Goal: Task Accomplishment & Management: Use online tool/utility

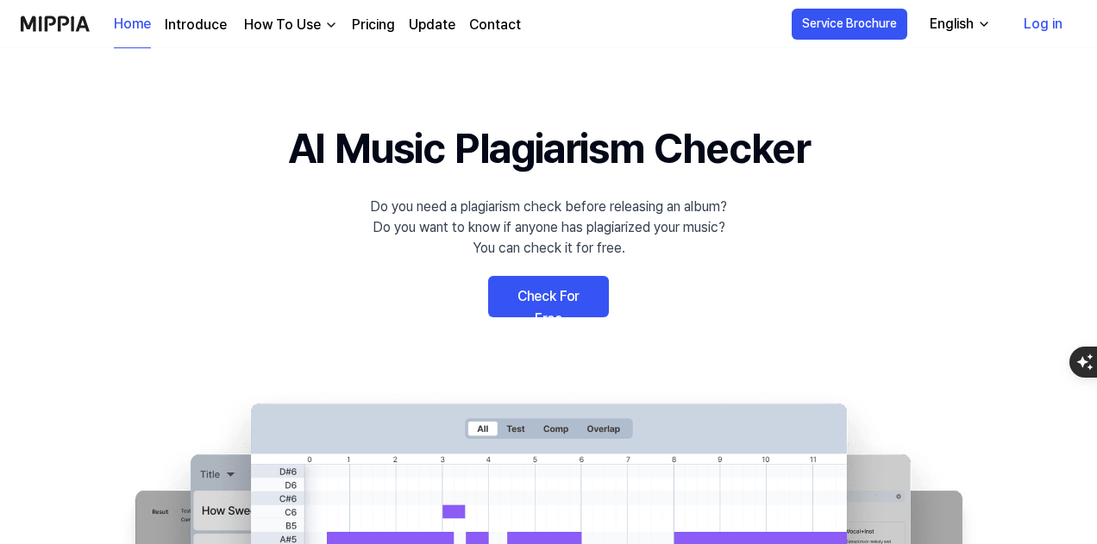
click at [585, 301] on link "Check For Free" at bounding box center [548, 296] width 121 height 41
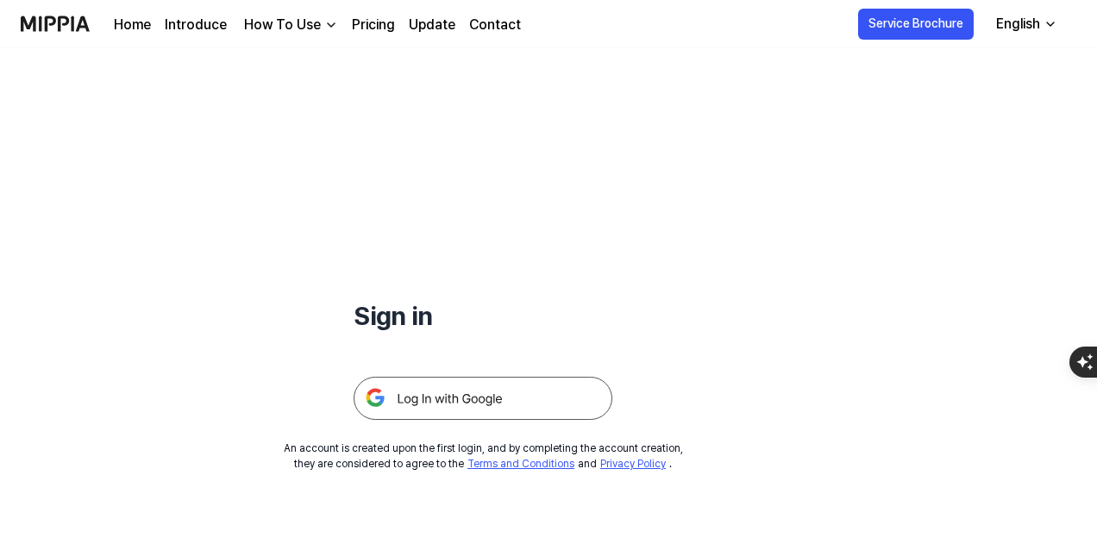
click at [524, 381] on img at bounding box center [483, 398] width 259 height 43
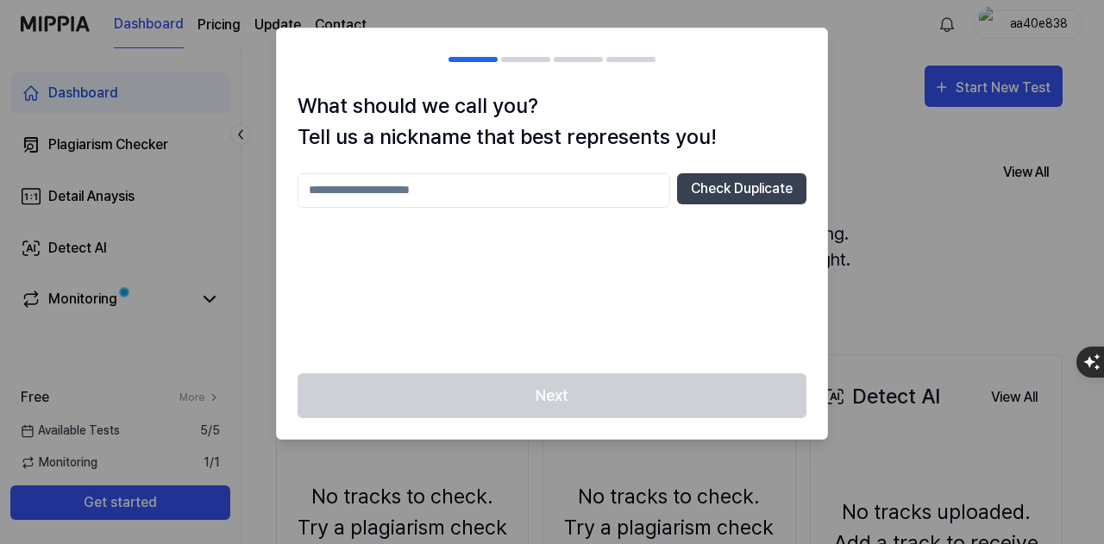
click at [831, 130] on div at bounding box center [552, 272] width 1104 height 544
click at [875, 153] on div at bounding box center [552, 272] width 1104 height 544
click at [564, 204] on input "text" at bounding box center [484, 190] width 373 height 34
type input "**********"
click at [704, 190] on button "Check Duplicate" at bounding box center [741, 188] width 129 height 31
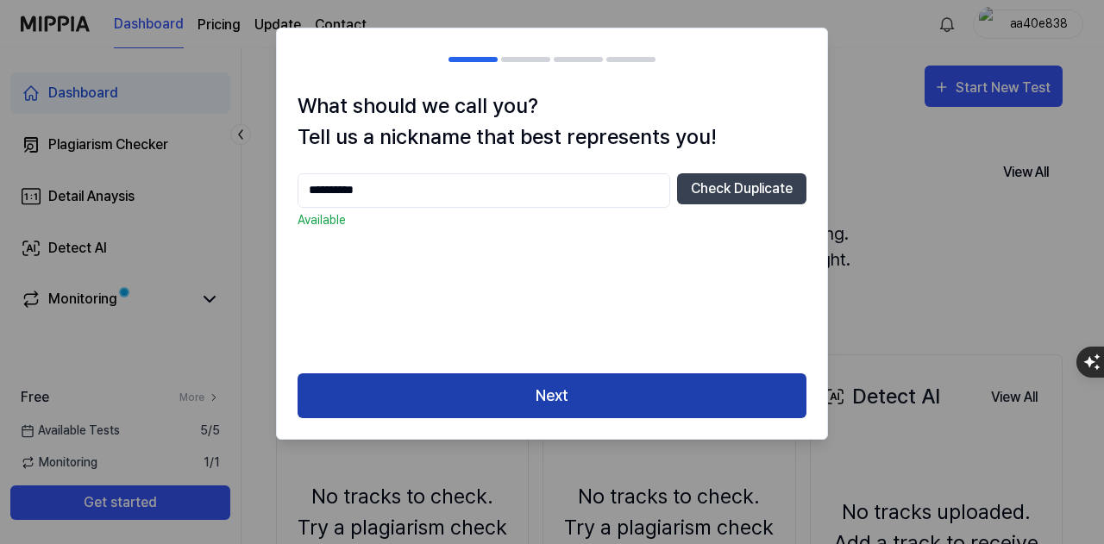
click at [680, 380] on button "Next" at bounding box center [552, 396] width 509 height 46
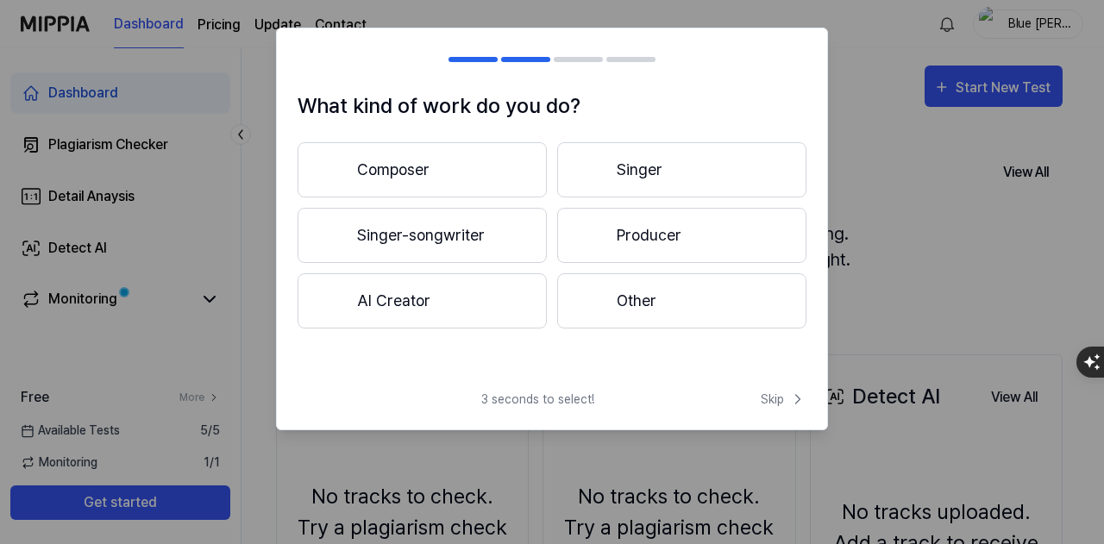
click at [516, 180] on button "Composer" at bounding box center [422, 169] width 249 height 55
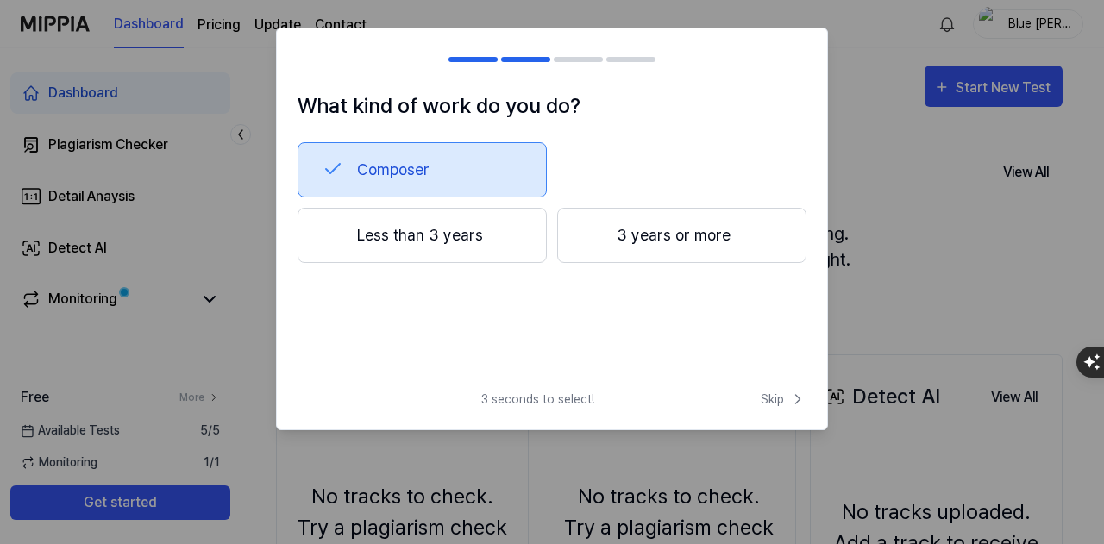
click at [606, 244] on button "3 years or more" at bounding box center [681, 235] width 249 height 55
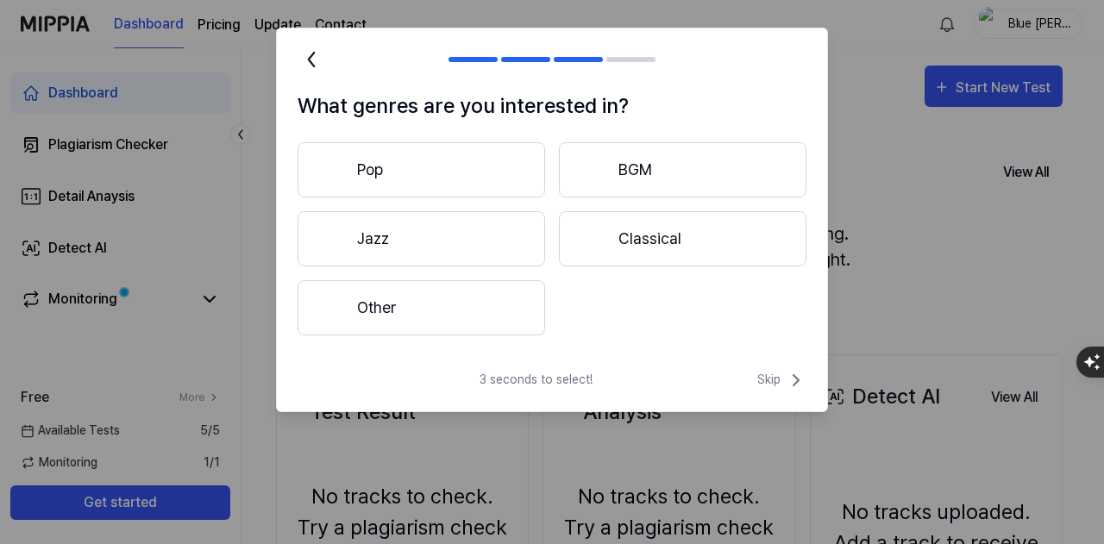
click at [530, 310] on button "Other" at bounding box center [422, 307] width 248 height 55
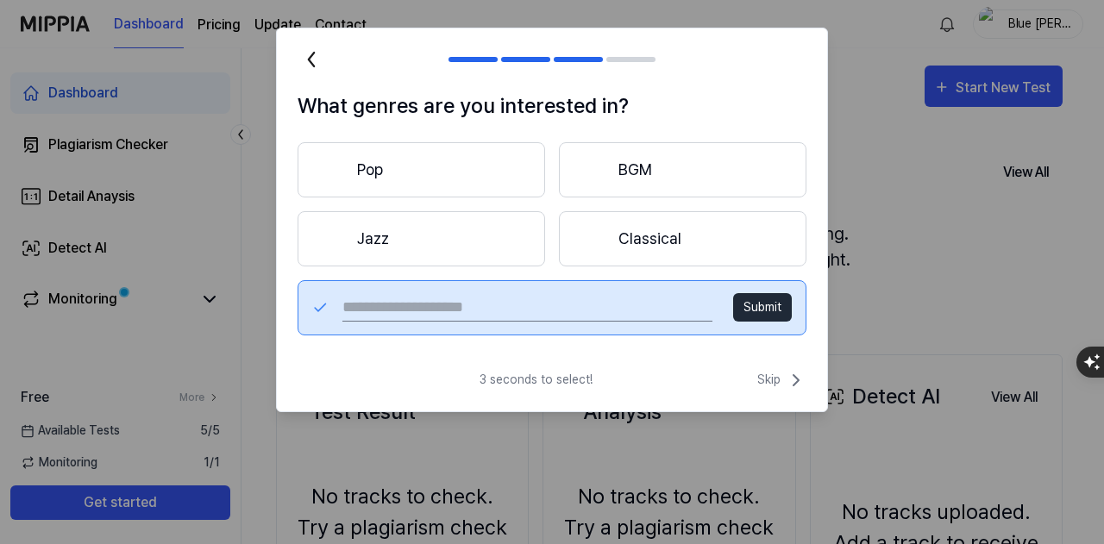
click at [605, 309] on input "text" at bounding box center [527, 308] width 370 height 28
click at [583, 315] on input "text" at bounding box center [527, 308] width 370 height 28
click at [531, 298] on input "text" at bounding box center [527, 308] width 370 height 28
click at [540, 302] on input "text" at bounding box center [527, 308] width 370 height 28
click at [544, 309] on input "text" at bounding box center [527, 308] width 370 height 28
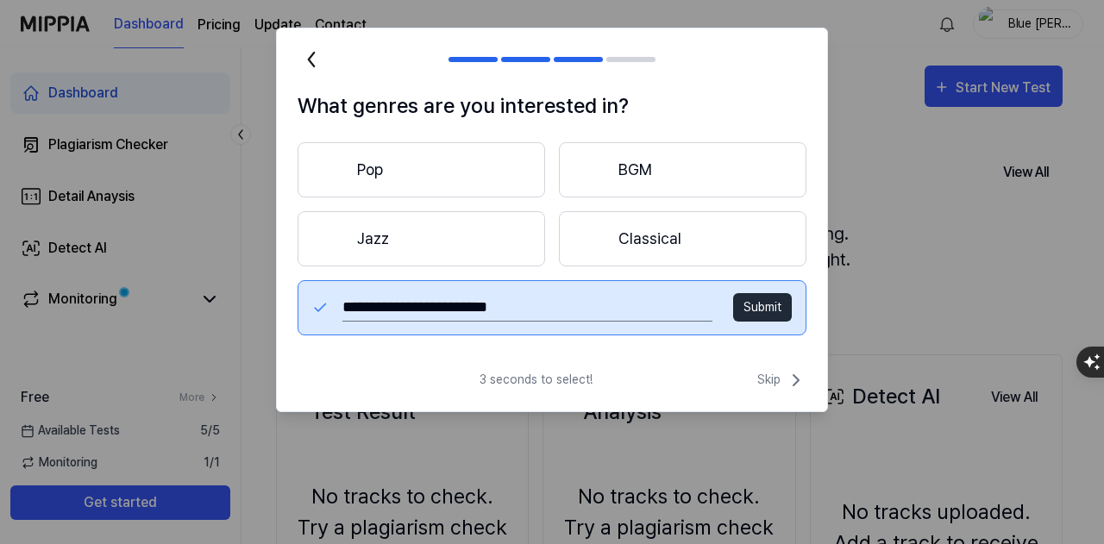
type input "**********"
click at [770, 300] on button "Submit" at bounding box center [762, 307] width 59 height 28
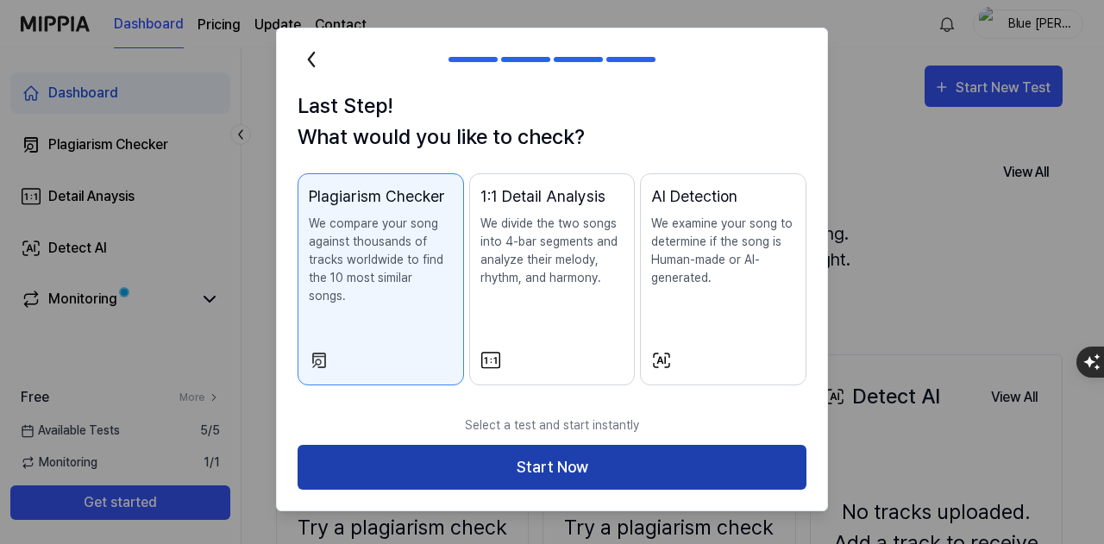
click at [647, 445] on button "Start Now" at bounding box center [552, 468] width 509 height 46
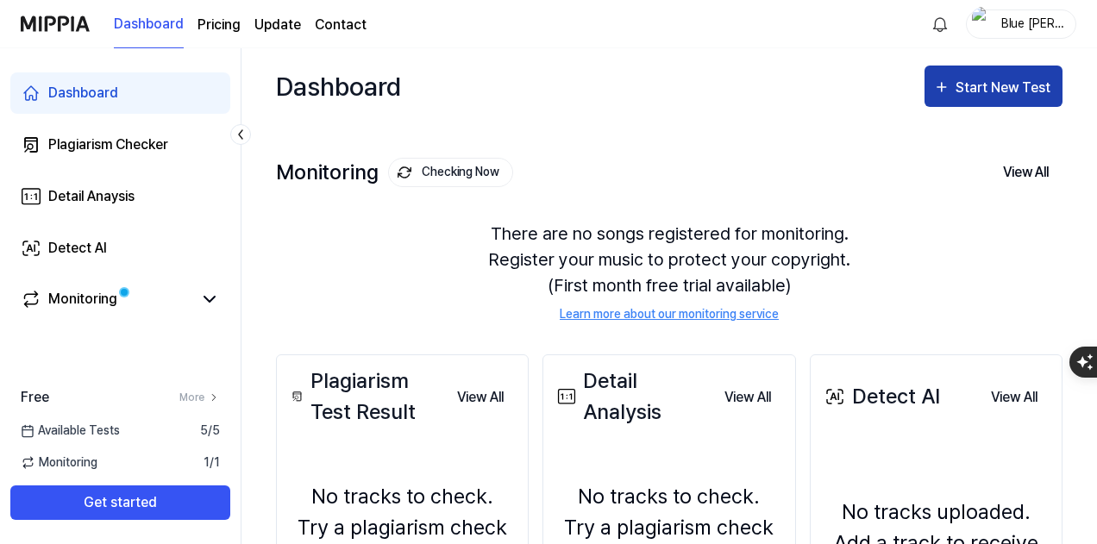
click at [990, 86] on div "Start New Test" at bounding box center [1005, 88] width 98 height 22
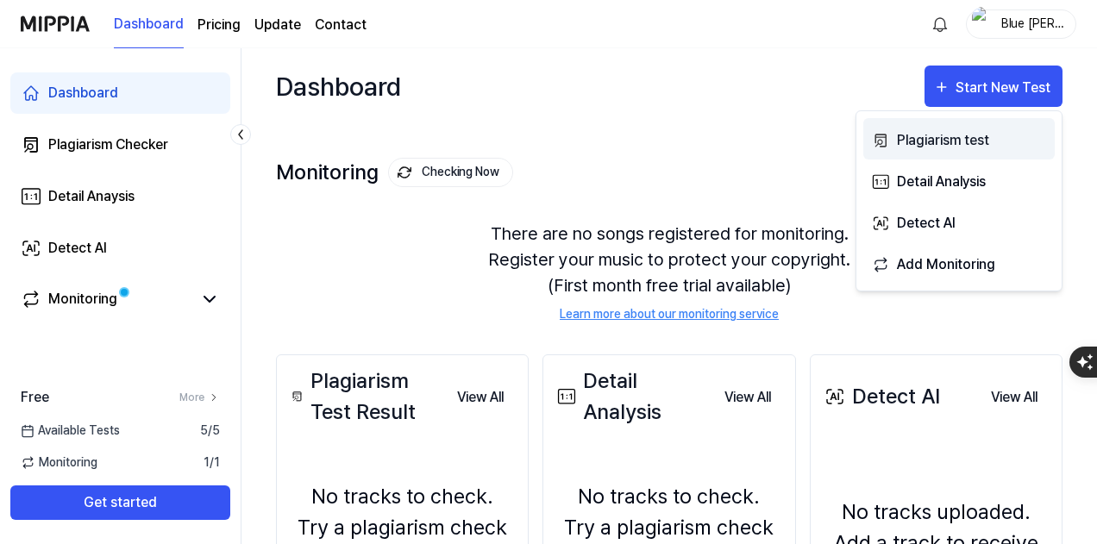
click at [963, 146] on div "Plagiarism test" at bounding box center [972, 140] width 150 height 22
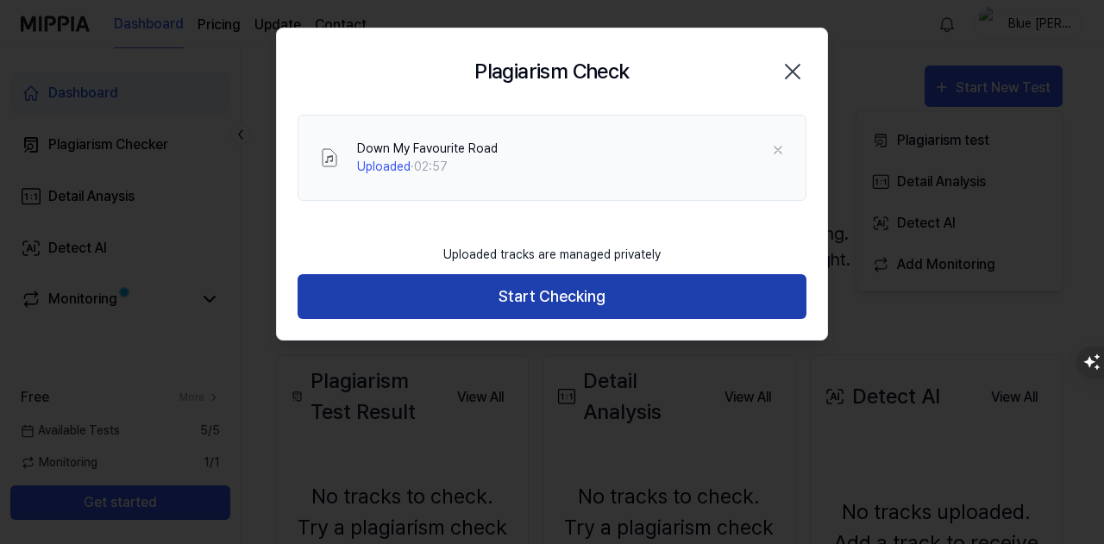
click at [581, 313] on button "Start Checking" at bounding box center [552, 297] width 509 height 46
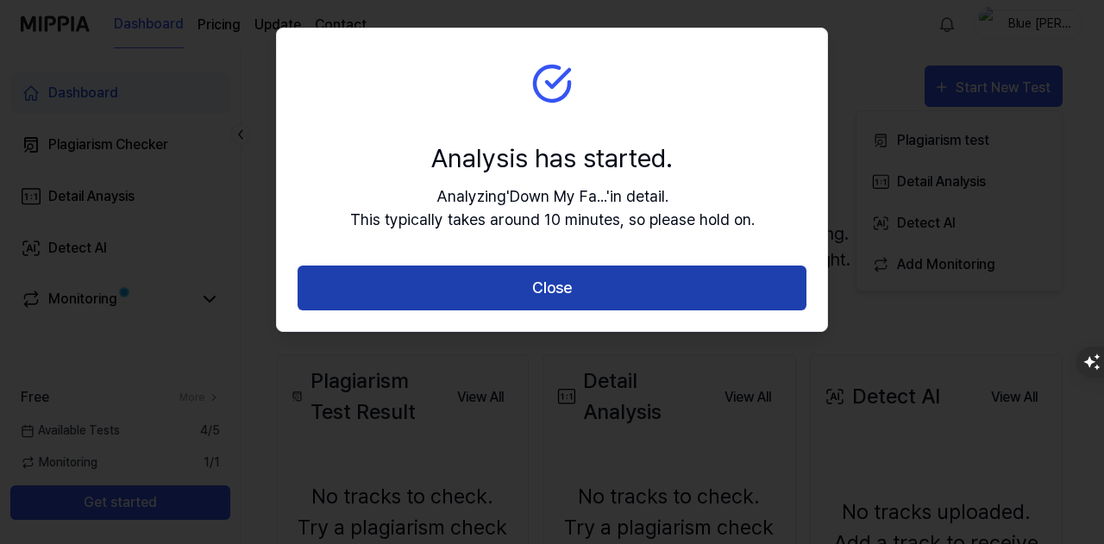
click at [588, 298] on button "Close" at bounding box center [552, 289] width 509 height 46
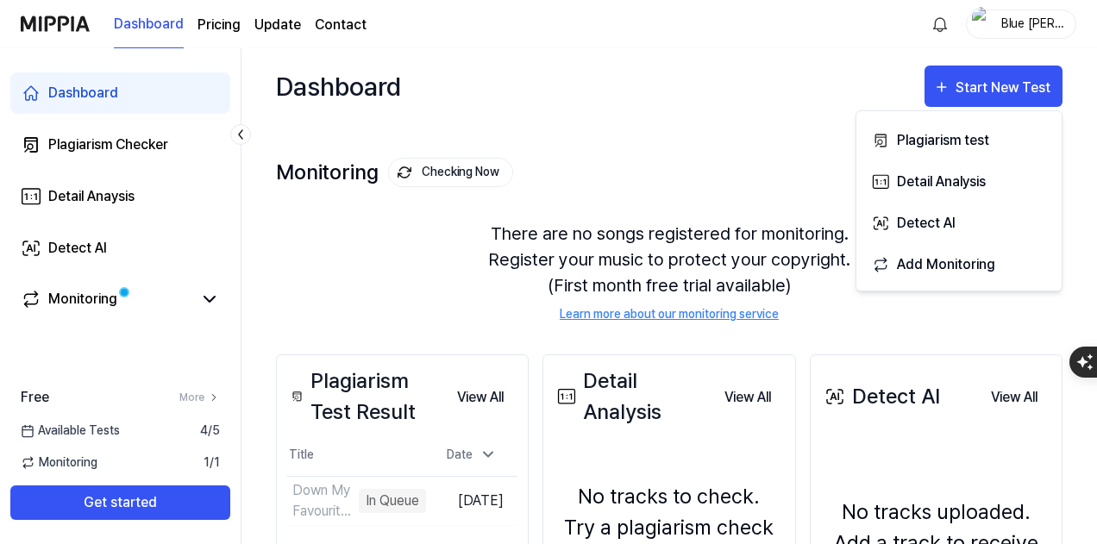
click at [635, 162] on div "Monitoring Checking Now View All" at bounding box center [669, 173] width 787 height 28
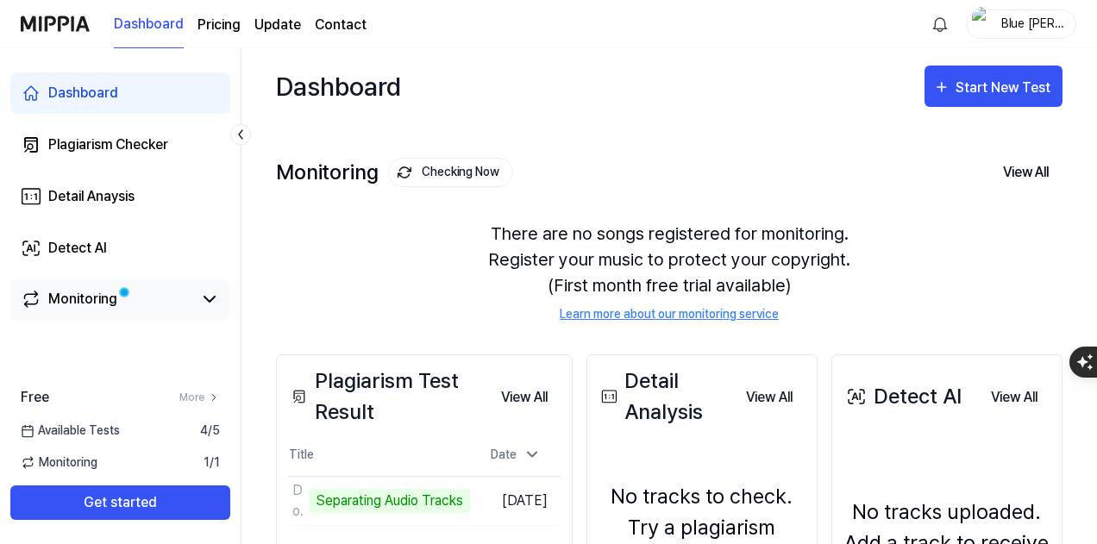
click at [198, 298] on div "Monitoring" at bounding box center [120, 299] width 199 height 21
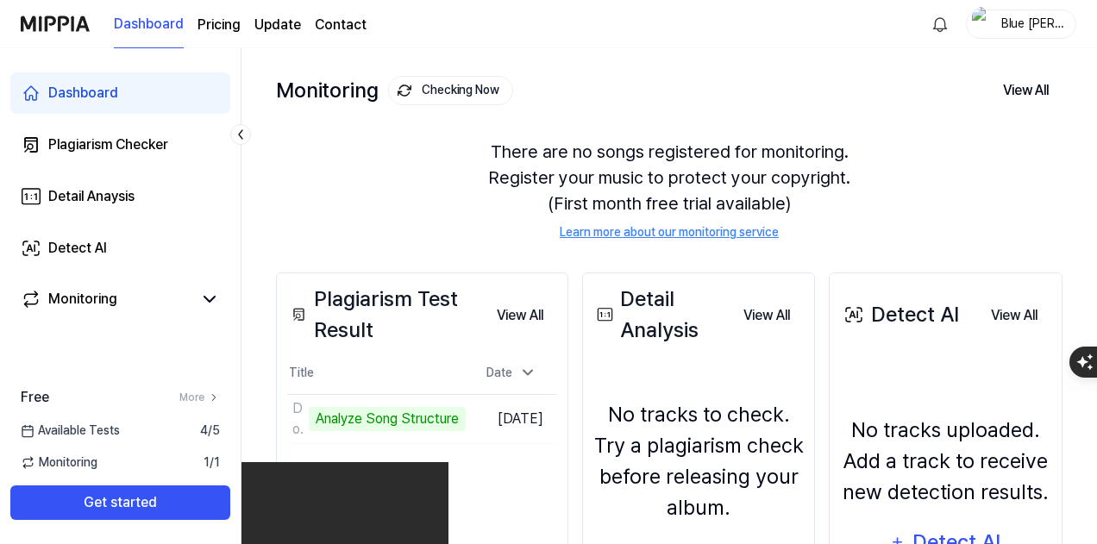
scroll to position [172, 0]
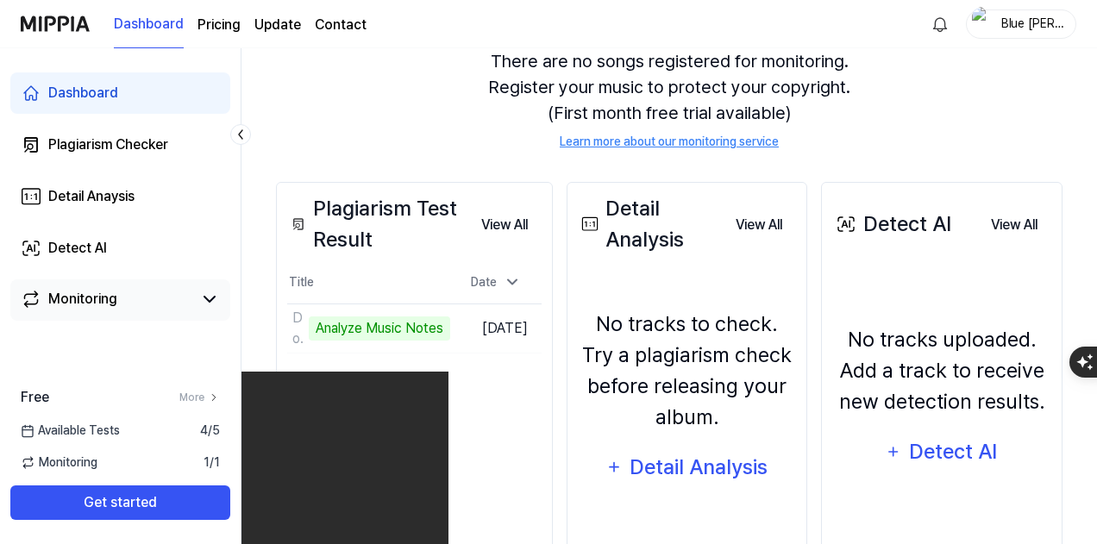
click at [212, 314] on div "Monitoring" at bounding box center [120, 299] width 220 height 41
click at [209, 304] on icon at bounding box center [209, 299] width 21 height 21
click at [154, 296] on link "Monitoring" at bounding box center [107, 299] width 172 height 21
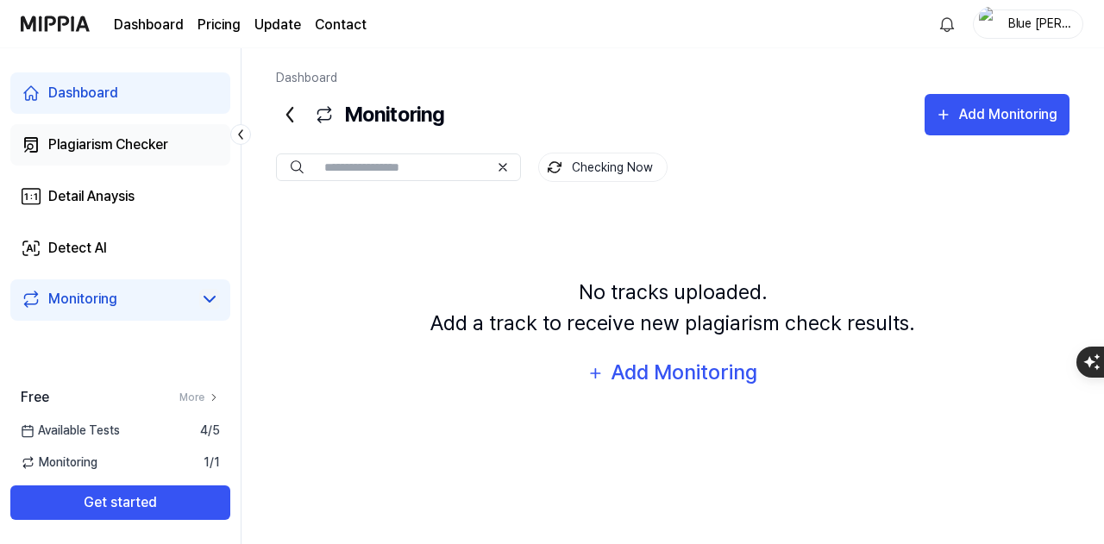
click at [147, 156] on link "Plagiarism Checker" at bounding box center [120, 144] width 220 height 41
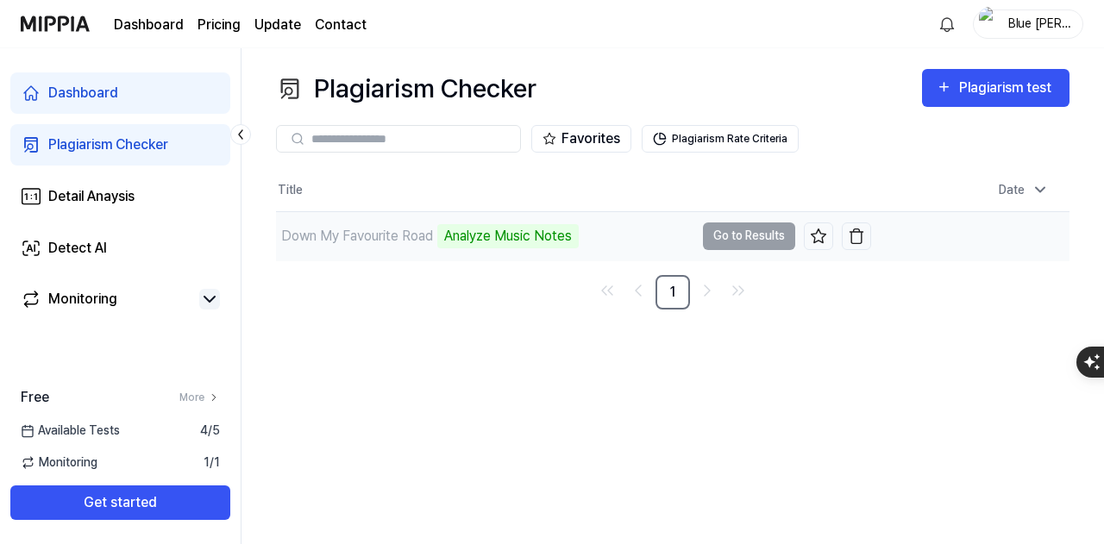
click at [505, 240] on div "Analyze Music Notes" at bounding box center [507, 236] width 141 height 24
click at [769, 242] on td "Down My Favourite Road Analyze Music Notes Go to Results" at bounding box center [573, 236] width 595 height 48
click at [768, 241] on td "Down My Favourite Road Analyze Music Notes Go to Results" at bounding box center [573, 236] width 595 height 48
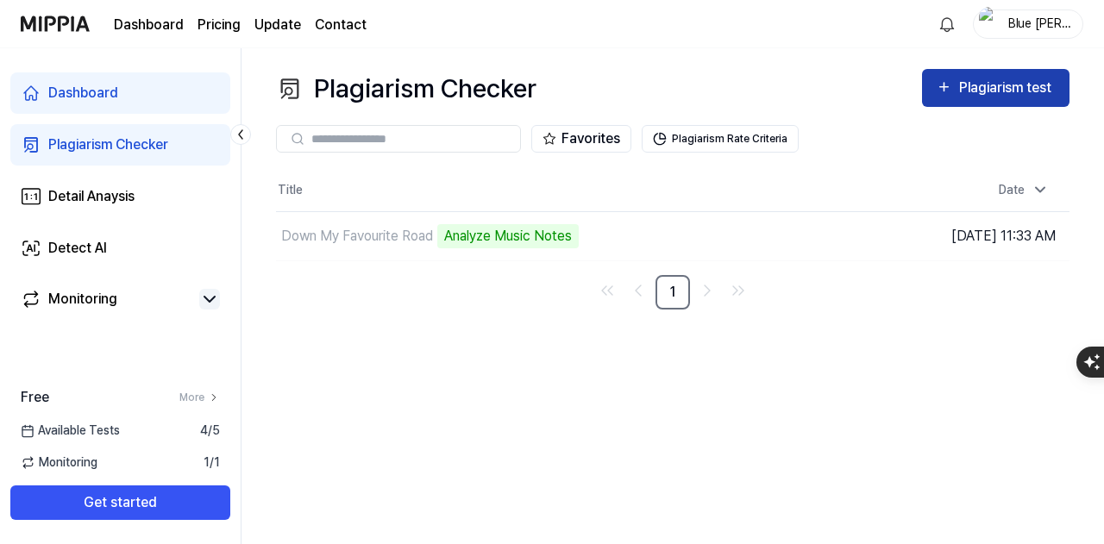
click at [967, 85] on div "Plagiarism test" at bounding box center [1007, 88] width 97 height 22
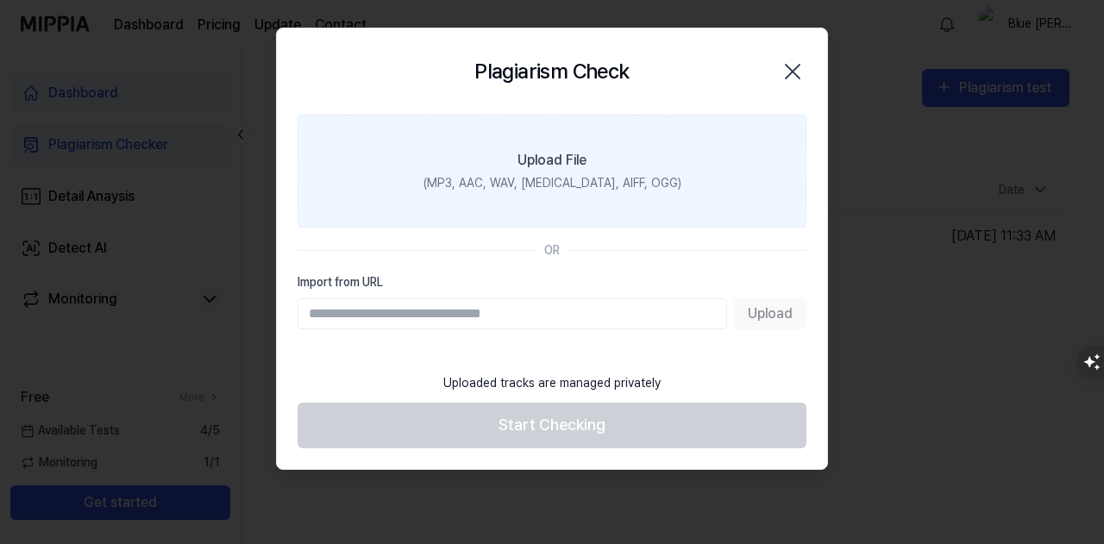
click at [659, 166] on label "Upload File (MP3, AAC, WAV, [MEDICAL_DATA], AIFF, OGG)" at bounding box center [552, 171] width 509 height 113
click at [0, 0] on input "Upload File (MP3, AAC, WAV, [MEDICAL_DATA], AIFF, OGG)" at bounding box center [0, 0] width 0 height 0
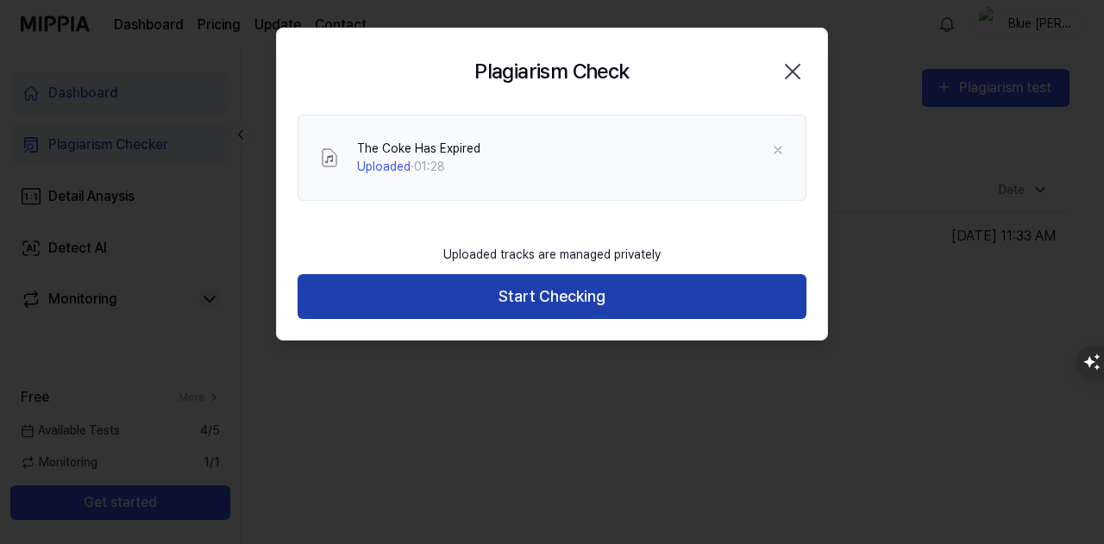
click at [568, 303] on button "Start Checking" at bounding box center [552, 297] width 509 height 46
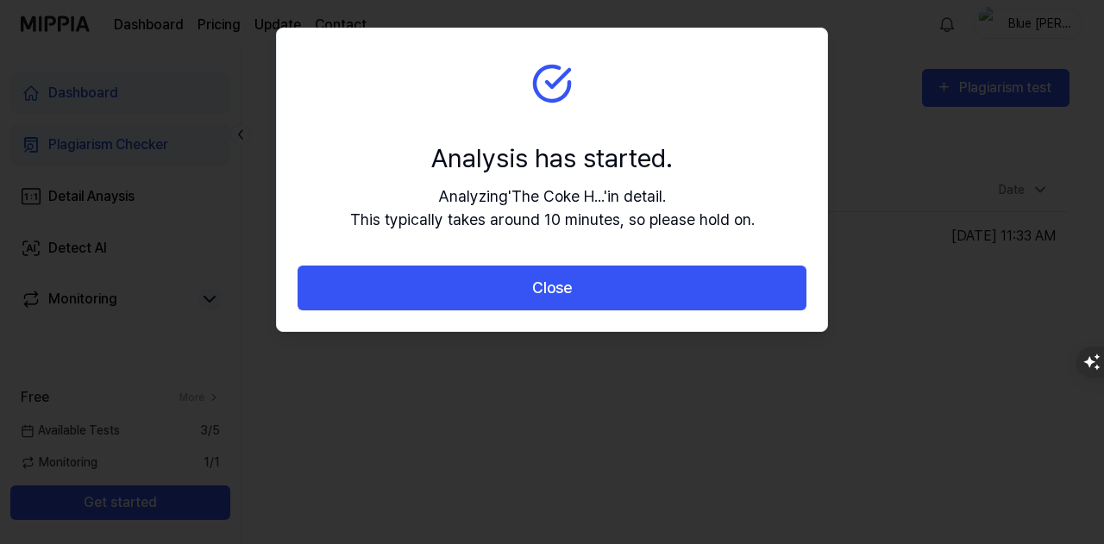
click at [568, 303] on button "Close" at bounding box center [552, 289] width 509 height 46
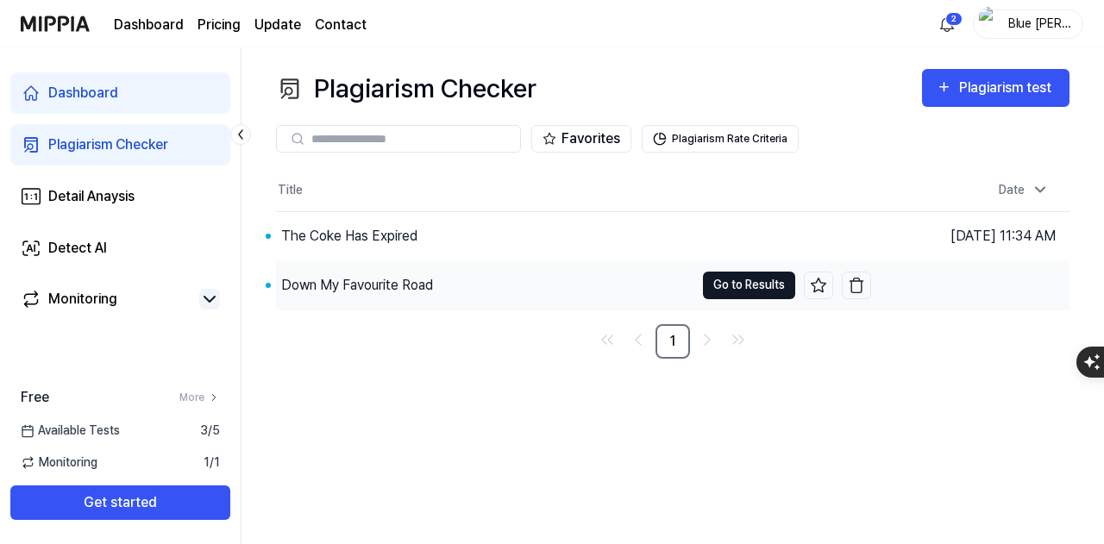
click at [757, 291] on button "Go to Results" at bounding box center [749, 286] width 92 height 28
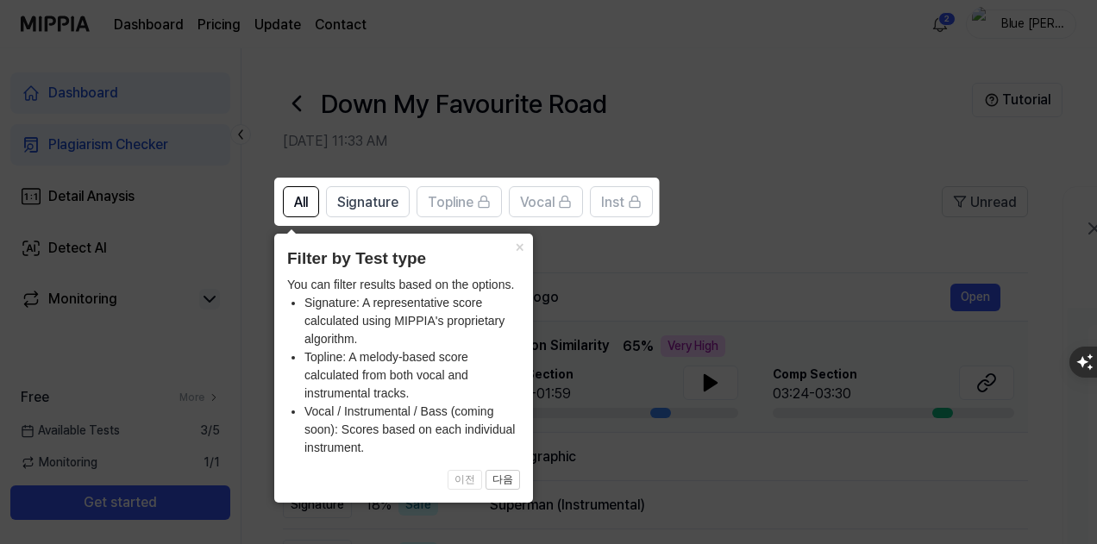
click at [681, 330] on icon at bounding box center [552, 272] width 1104 height 544
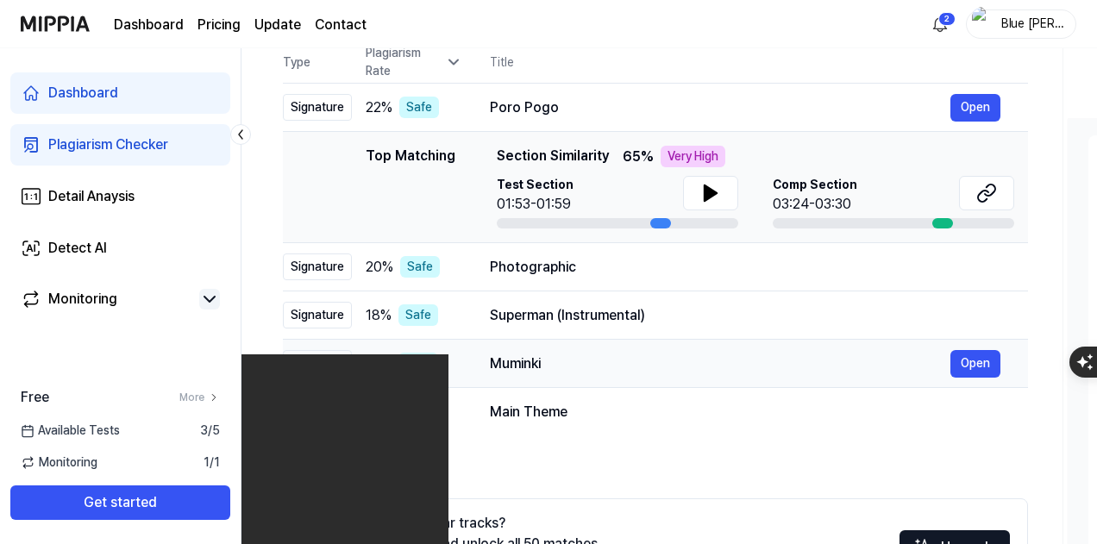
scroll to position [66, 0]
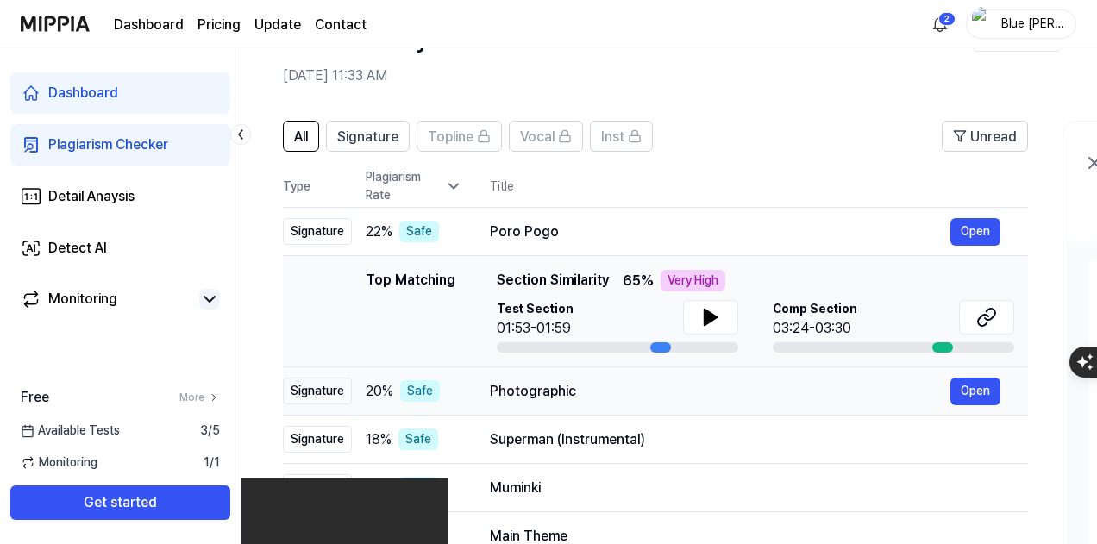
click at [707, 393] on div "Photographic" at bounding box center [720, 391] width 461 height 21
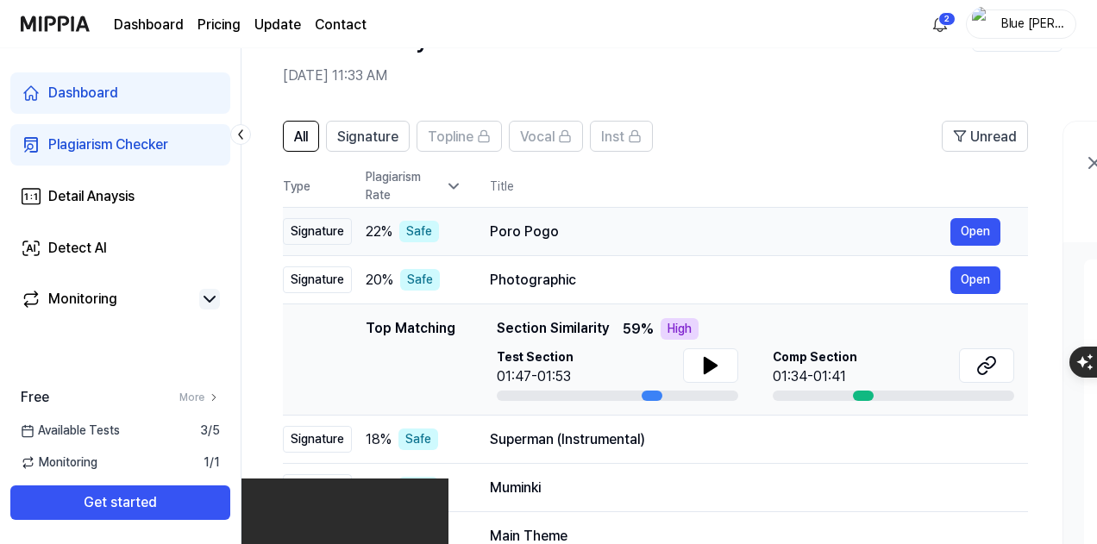
click at [737, 247] on td "Poro Pogo Open" at bounding box center [745, 232] width 566 height 48
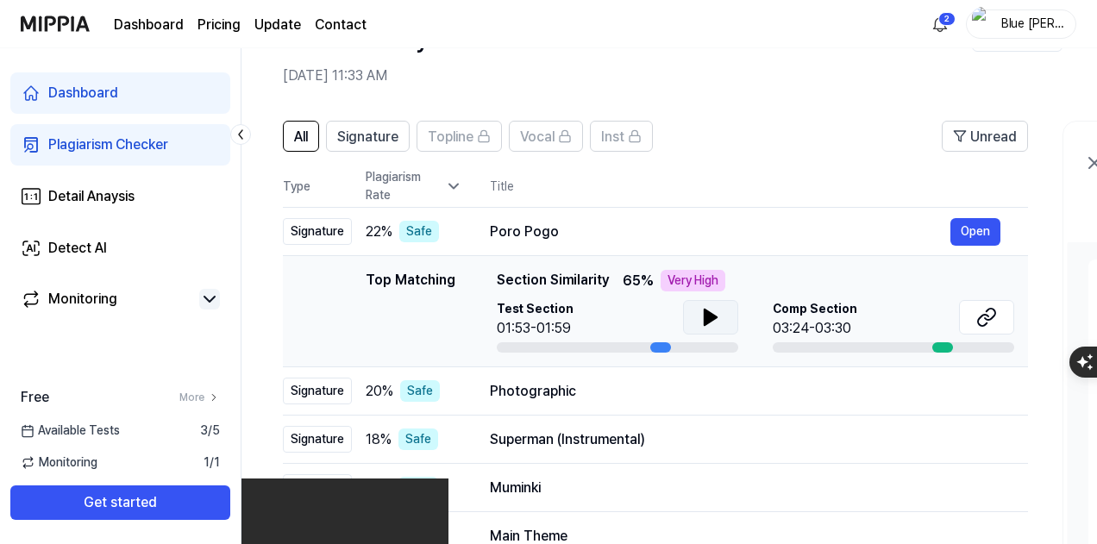
click at [705, 315] on icon at bounding box center [711, 318] width 12 height 16
click at [882, 321] on div "Comp Section 03:24-03:30" at bounding box center [893, 319] width 241 height 39
click at [829, 317] on span "Comp Section" at bounding box center [815, 309] width 85 height 18
click at [845, 342] on div at bounding box center [893, 347] width 241 height 10
click at [980, 233] on button "Open" at bounding box center [975, 232] width 50 height 28
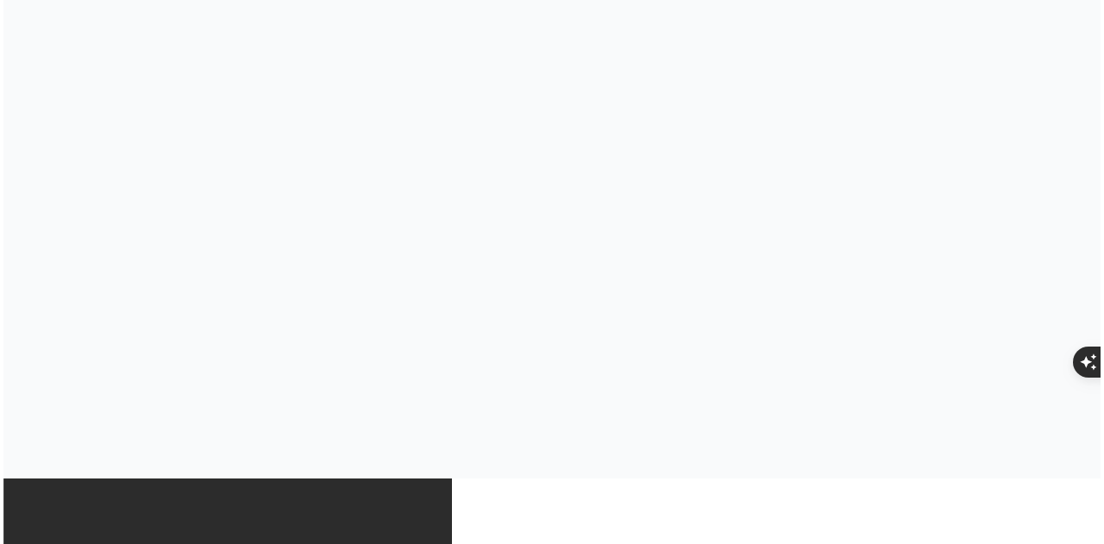
scroll to position [0, 0]
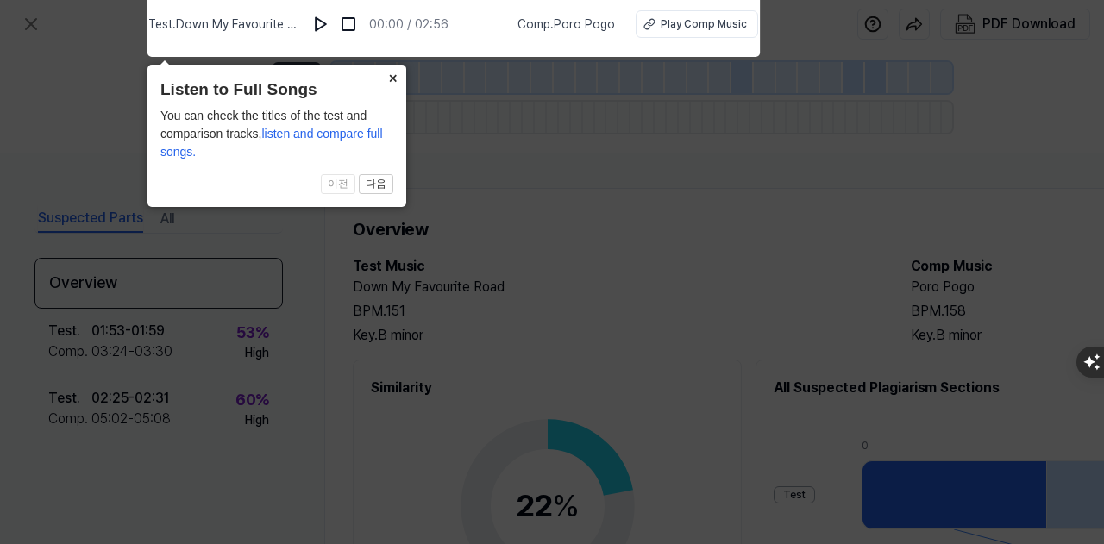
click at [399, 74] on button "×" at bounding box center [393, 77] width 28 height 24
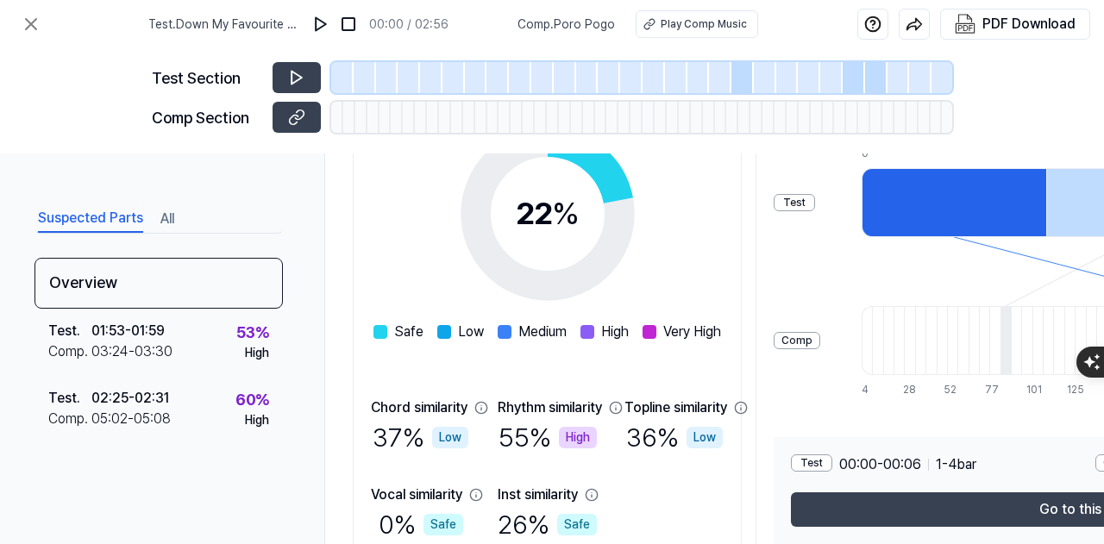
scroll to position [379, 0]
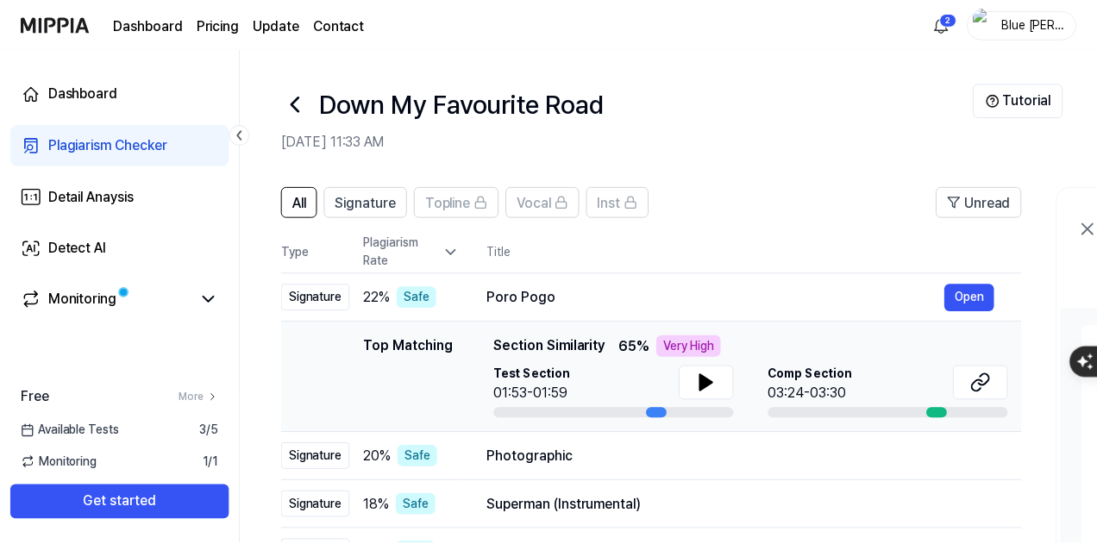
scroll to position [66, 0]
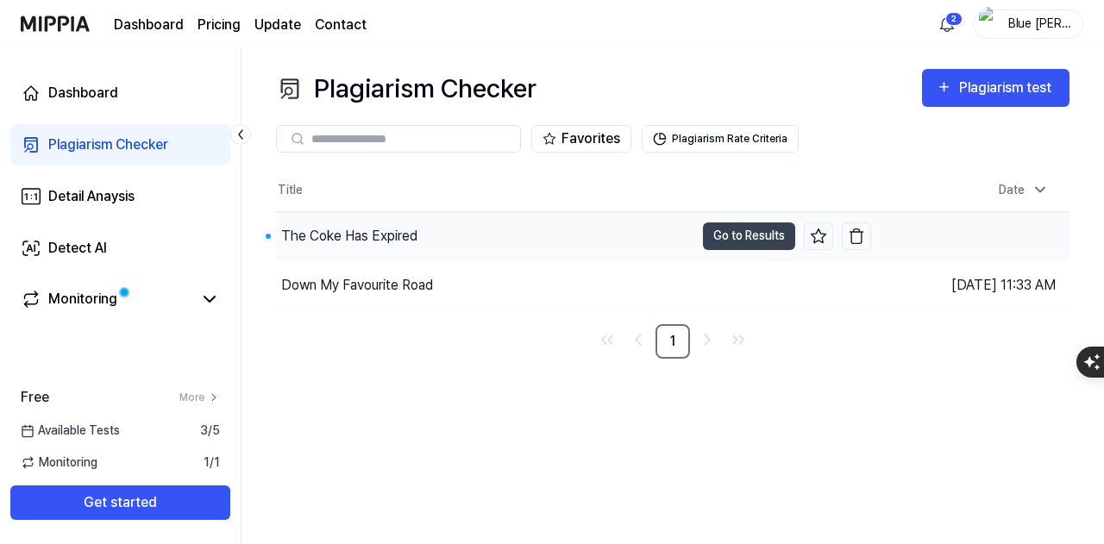
click at [448, 227] on div "The Coke Has Expired" at bounding box center [485, 236] width 418 height 48
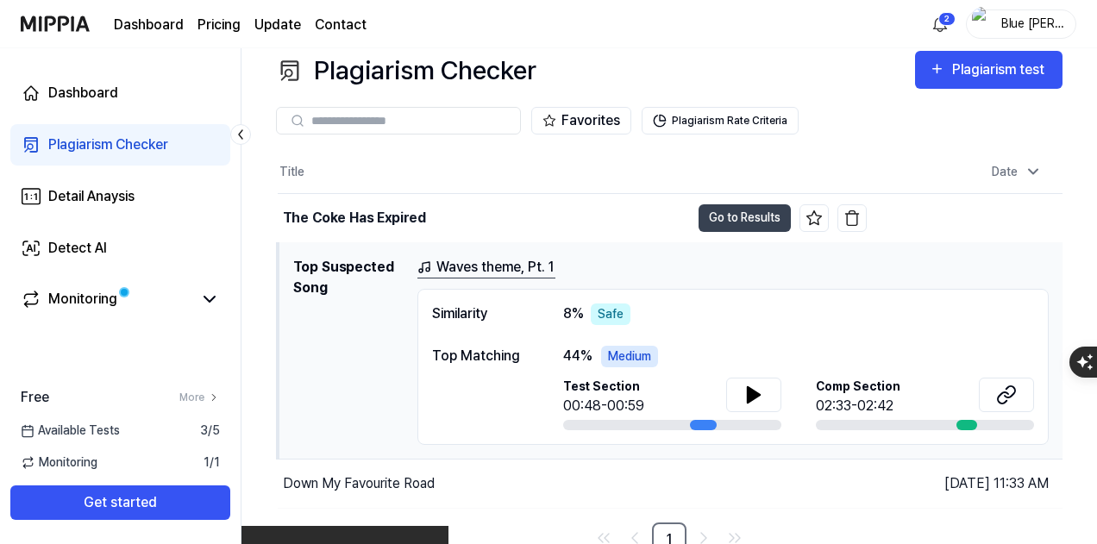
scroll to position [28, 0]
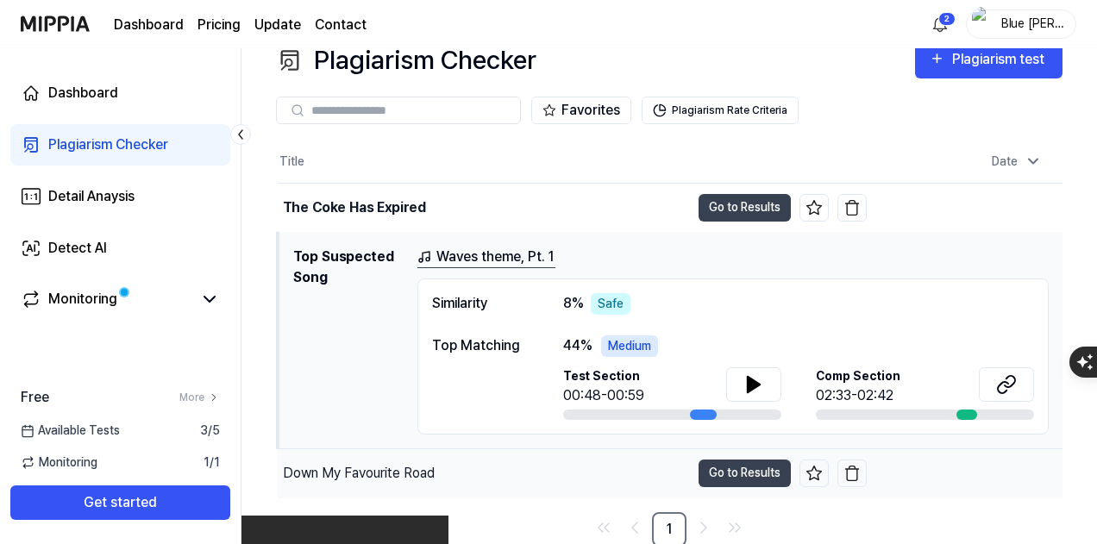
click at [488, 471] on div "Down My Favourite Road" at bounding box center [484, 473] width 412 height 48
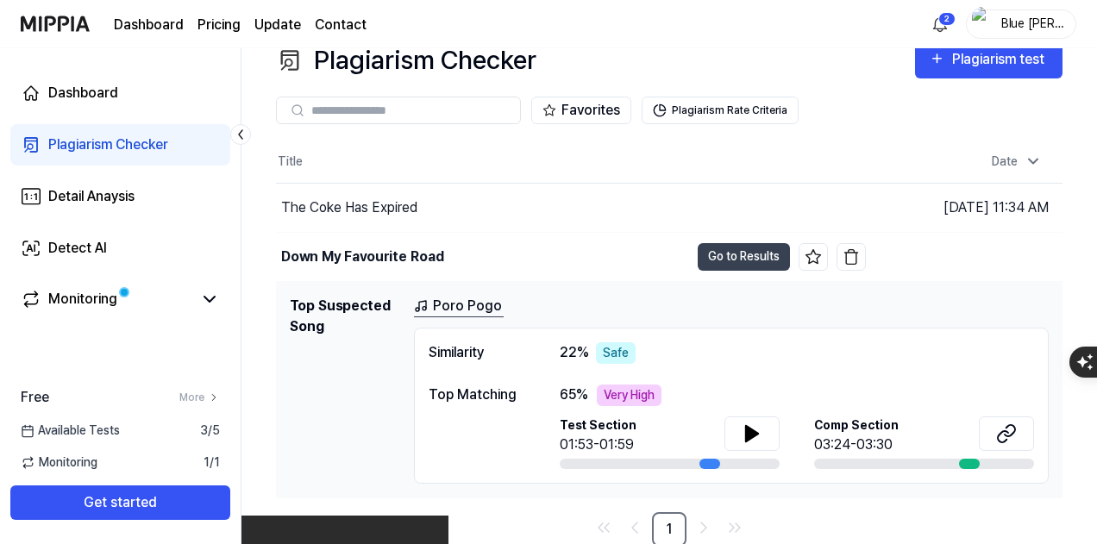
click at [479, 313] on link "Poro Pogo" at bounding box center [459, 307] width 90 height 22
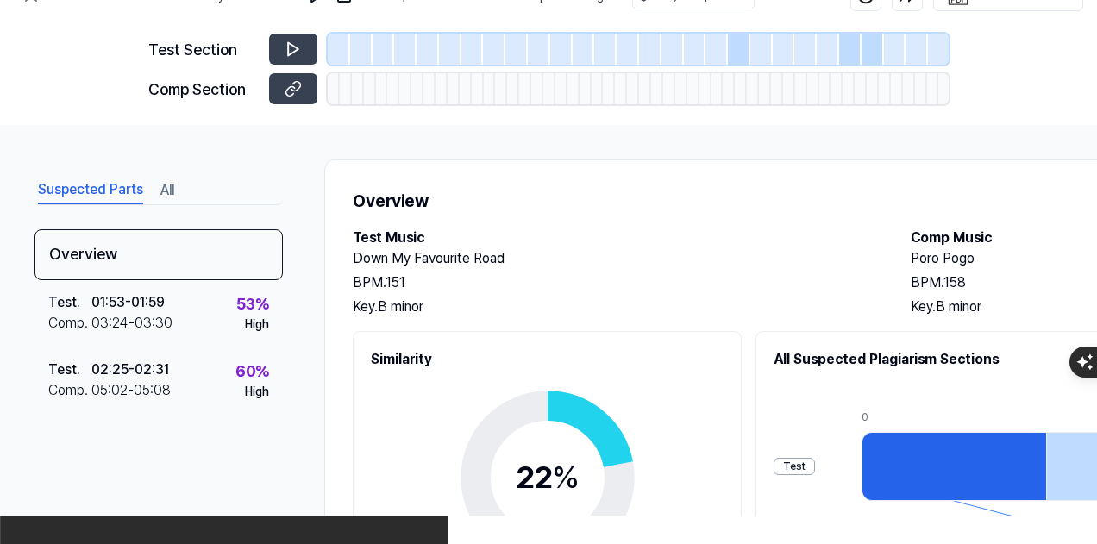
scroll to position [0, 0]
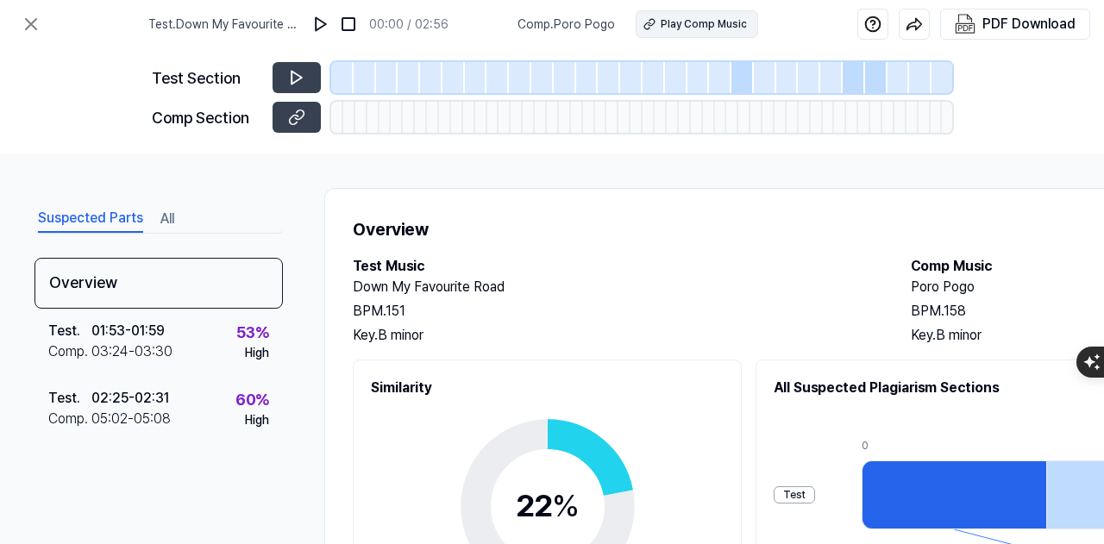
click at [663, 25] on div "Play Comp Music" at bounding box center [704, 24] width 86 height 16
click at [35, 34] on icon at bounding box center [31, 24] width 21 height 21
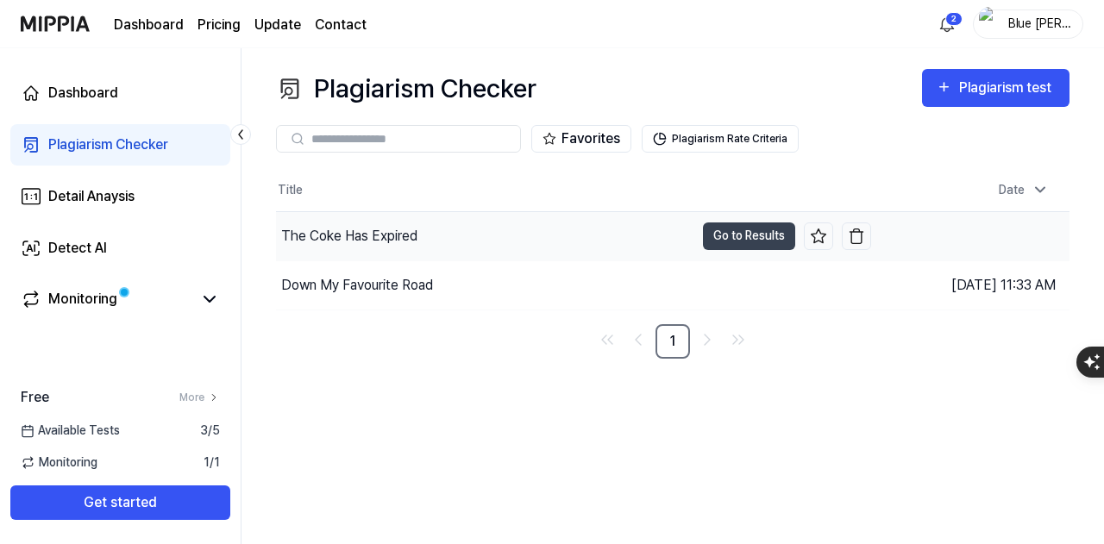
click at [416, 230] on div "The Coke Has Expired" at bounding box center [349, 236] width 136 height 21
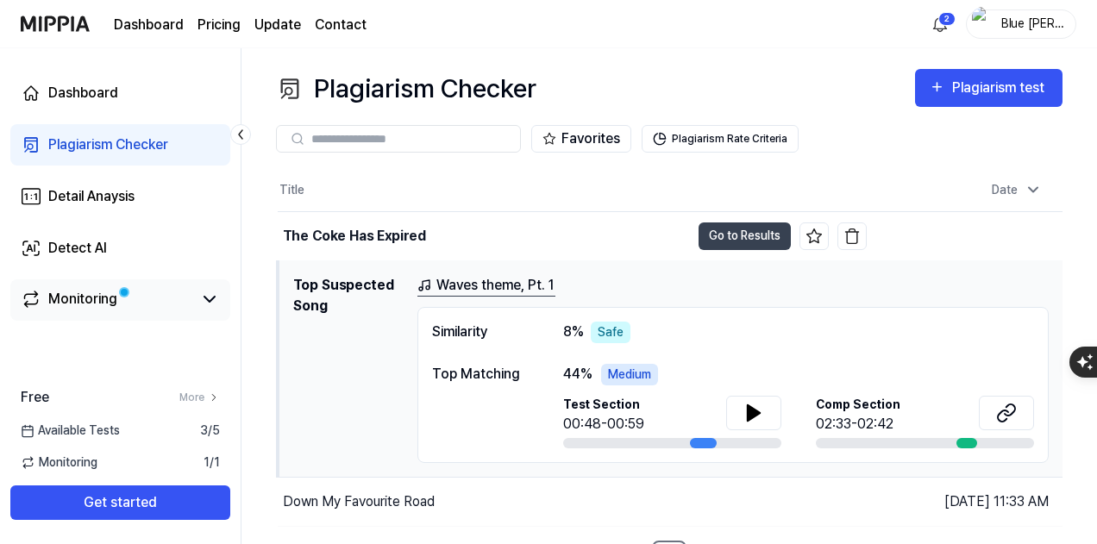
click at [202, 317] on div "Monitoring" at bounding box center [120, 299] width 220 height 41
click at [200, 306] on icon at bounding box center [209, 299] width 21 height 21
click at [200, 307] on icon at bounding box center [209, 299] width 21 height 21
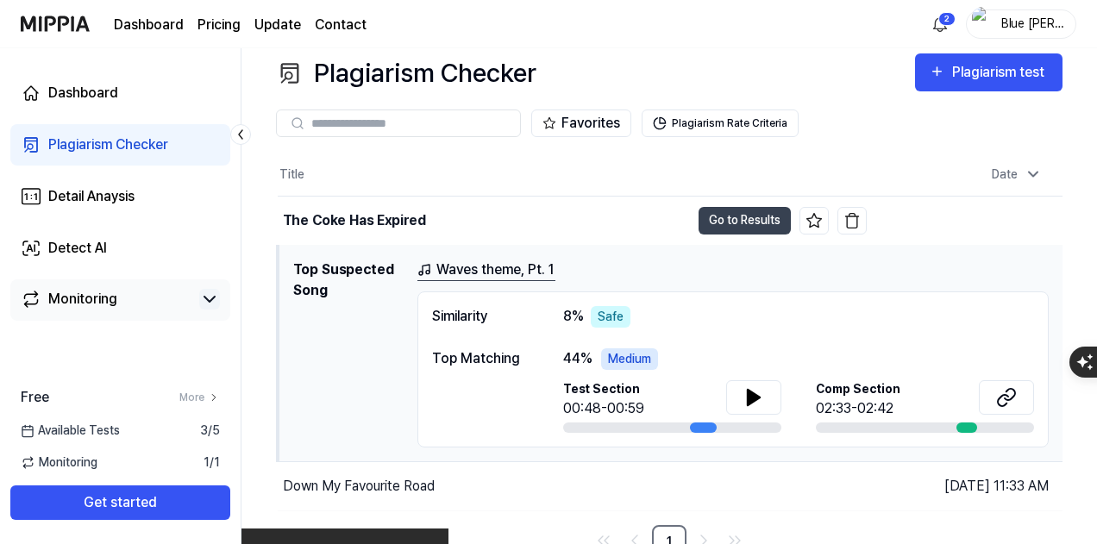
scroll to position [28, 0]
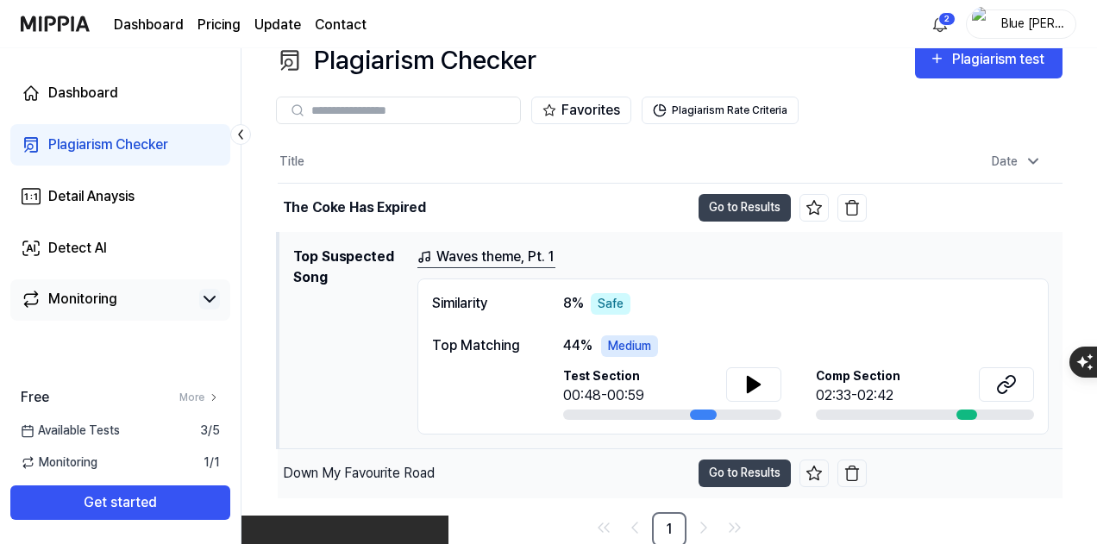
click at [571, 472] on div "Down My Favourite Road" at bounding box center [484, 473] width 412 height 48
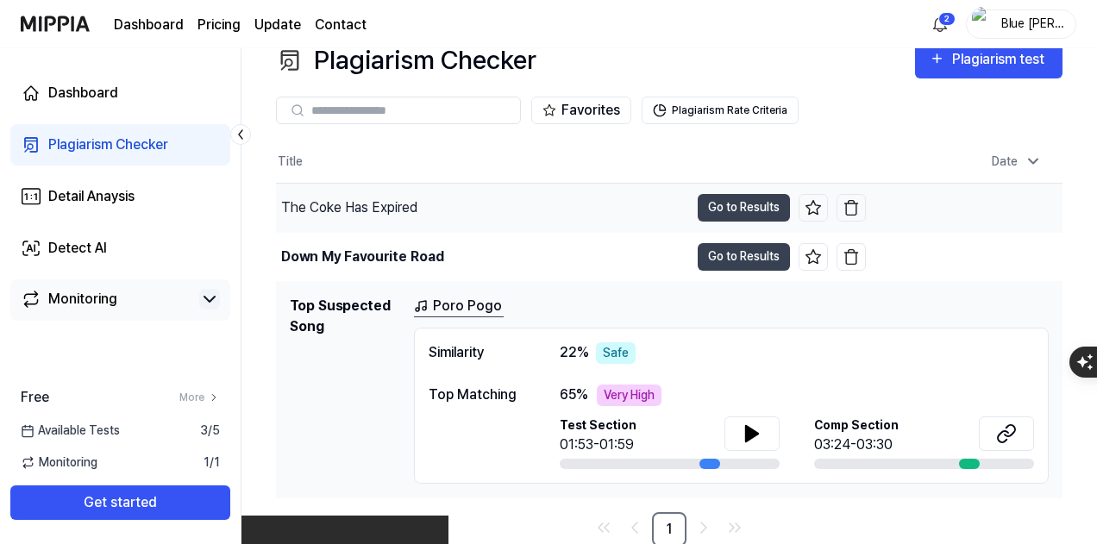
click at [522, 204] on div "The Coke Has Expired" at bounding box center [482, 208] width 413 height 48
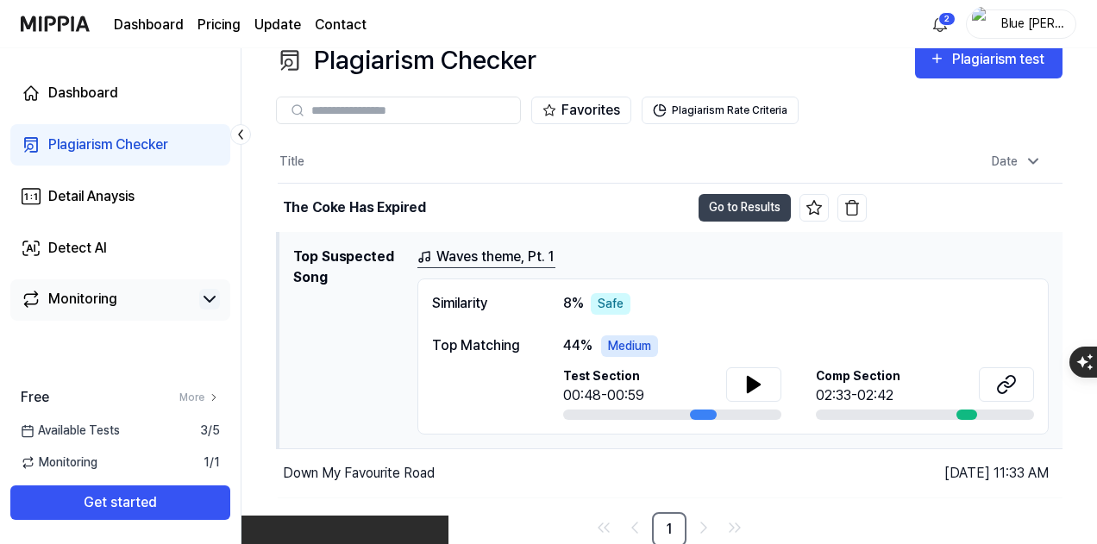
click at [486, 259] on link "Waves theme, Pt. 1" at bounding box center [486, 258] width 138 height 22
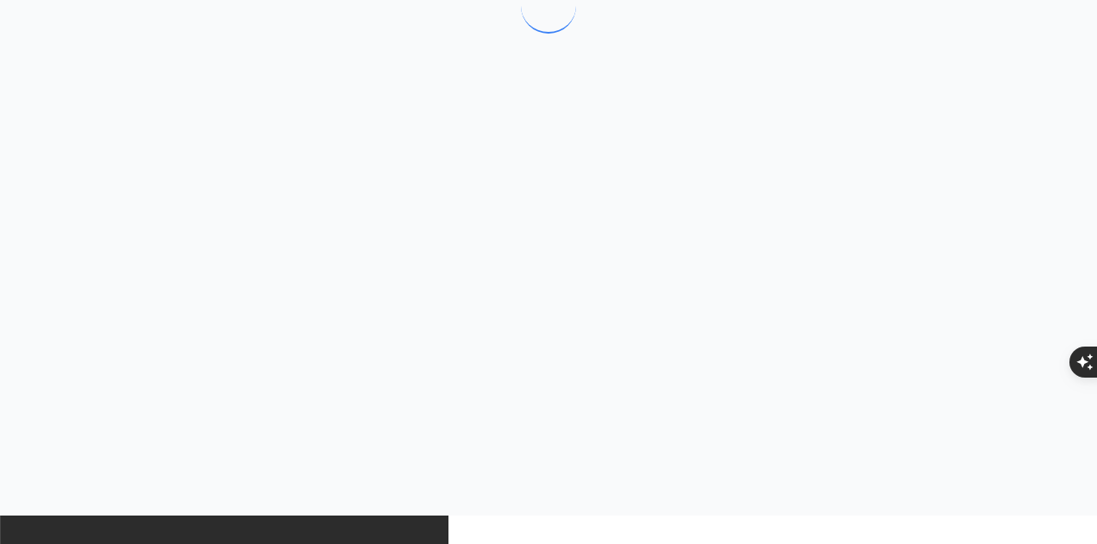
scroll to position [0, 0]
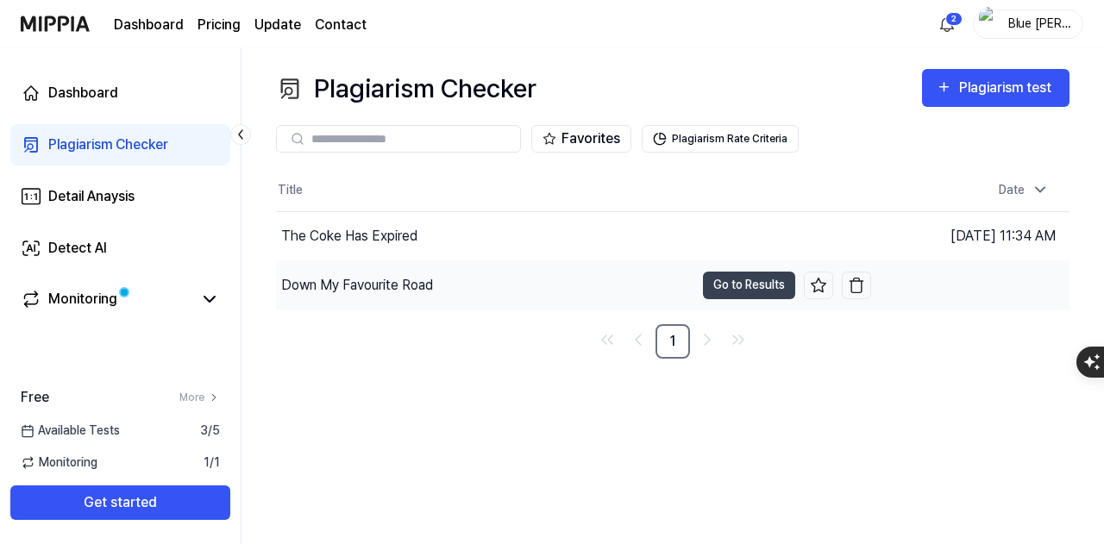
click at [553, 291] on div "Down My Favourite Road" at bounding box center [485, 285] width 418 height 48
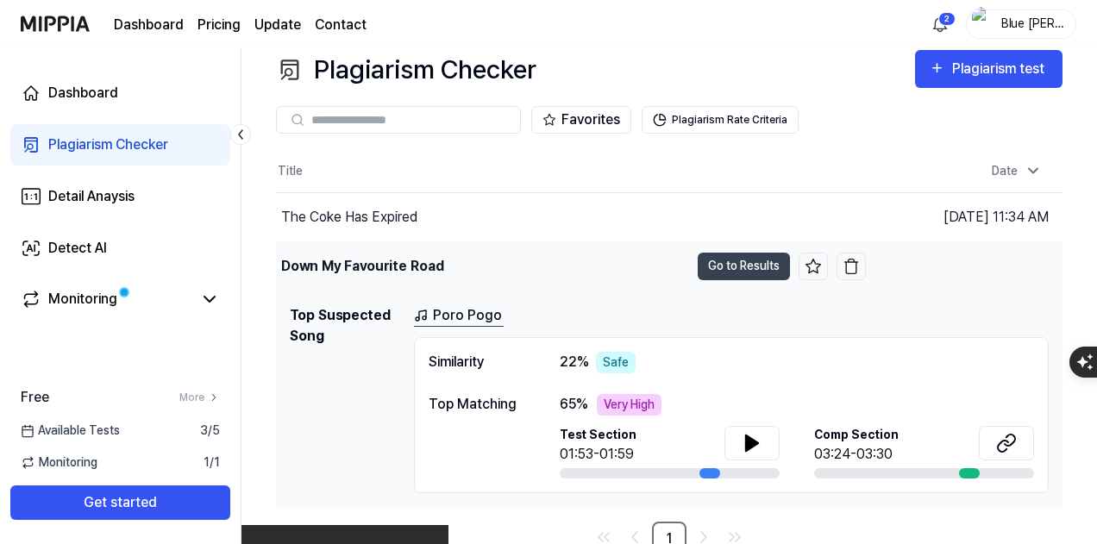
scroll to position [28, 0]
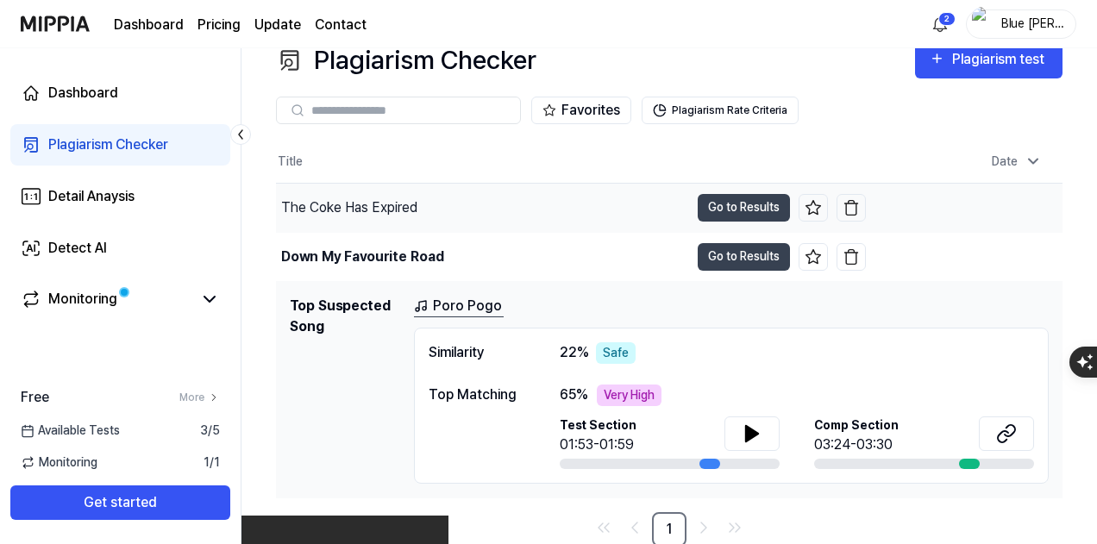
click at [642, 222] on div "The Coke Has Expired" at bounding box center [482, 208] width 413 height 48
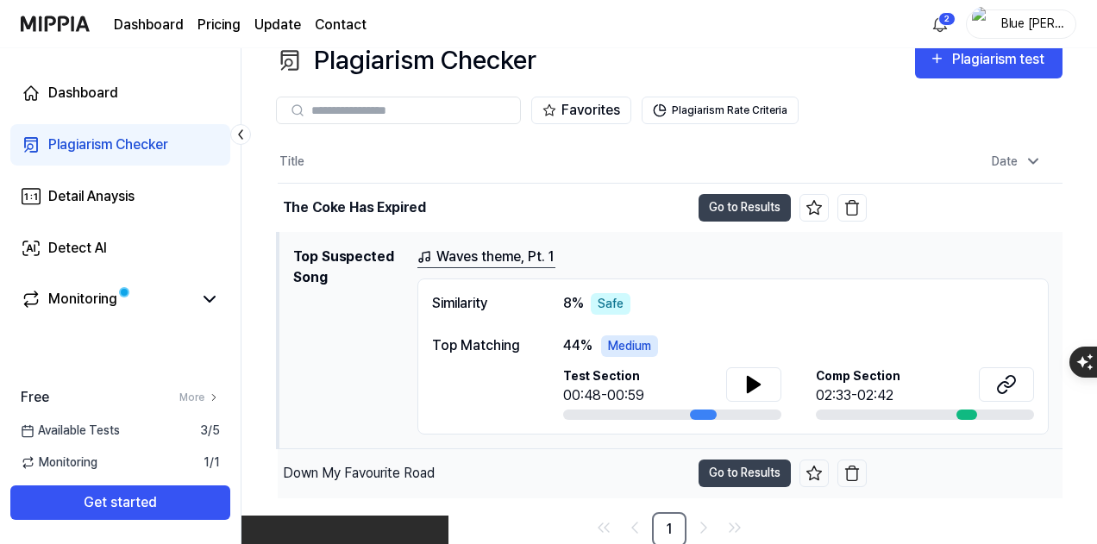
click at [480, 493] on div "Down My Favourite Road" at bounding box center [484, 473] width 412 height 48
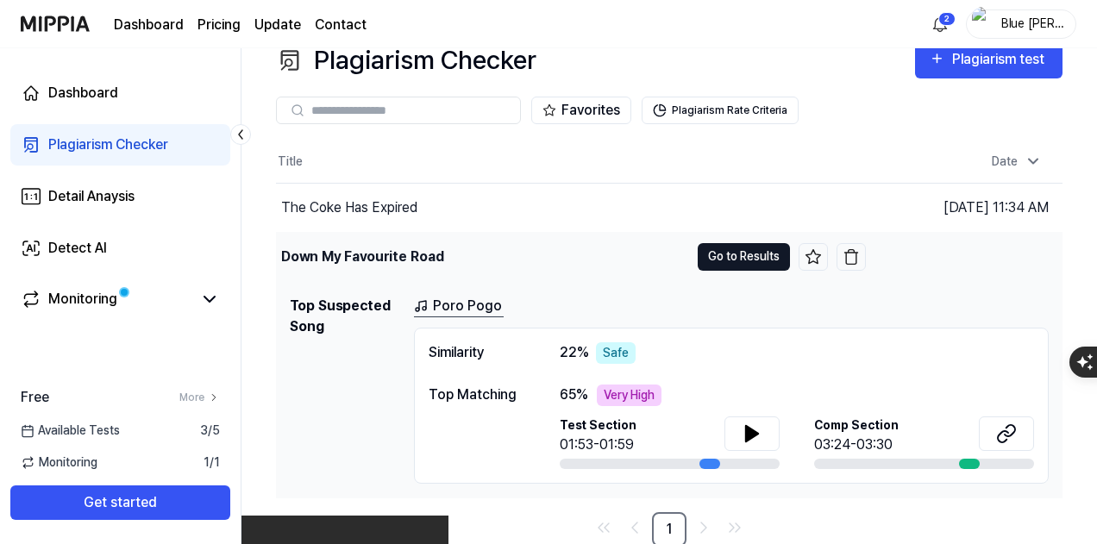
click at [728, 266] on button "Go to Results" at bounding box center [744, 257] width 92 height 28
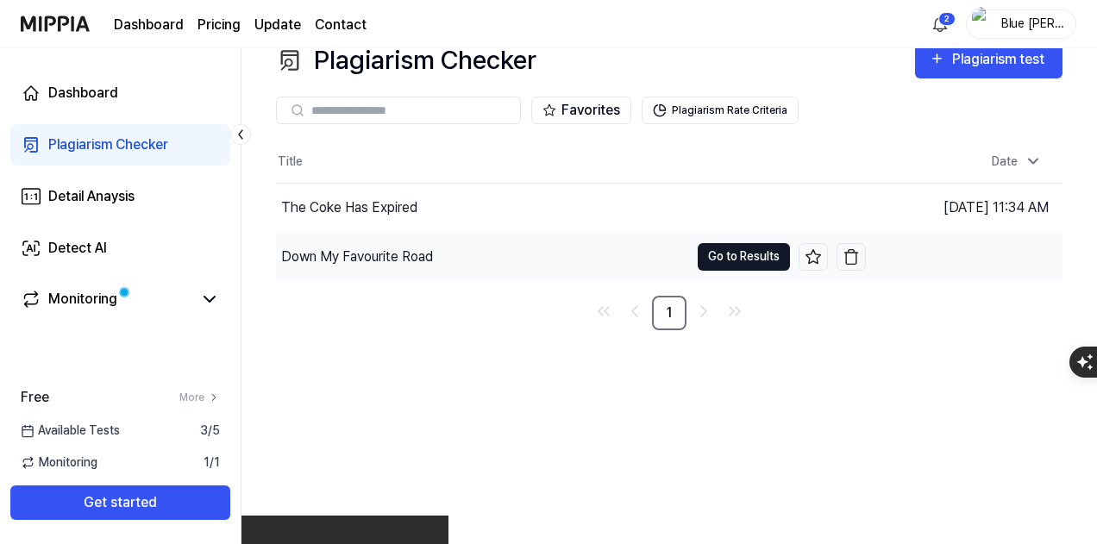
scroll to position [0, 0]
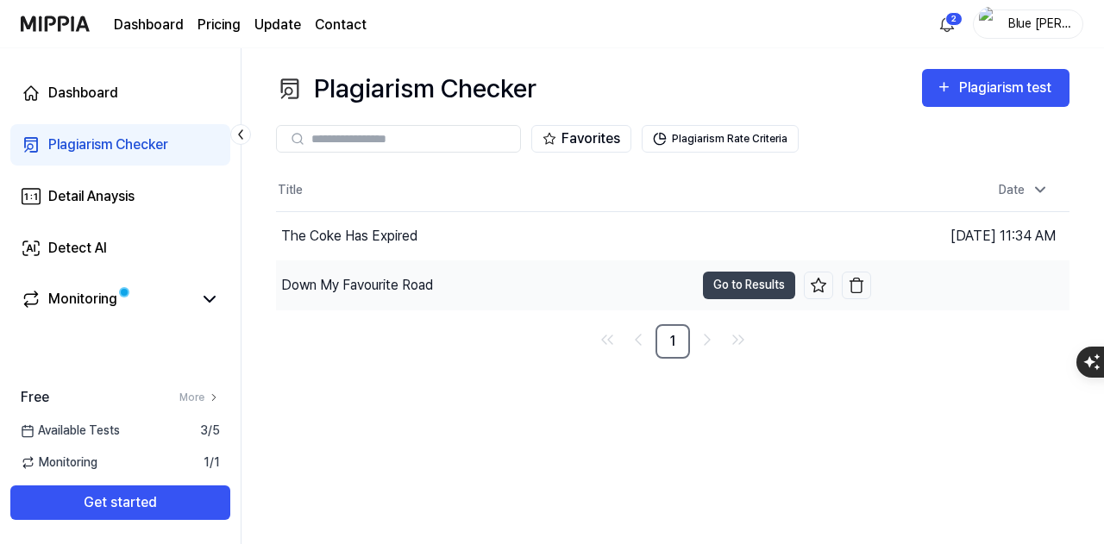
click at [379, 292] on div "Down My Favourite Road" at bounding box center [357, 285] width 152 height 21
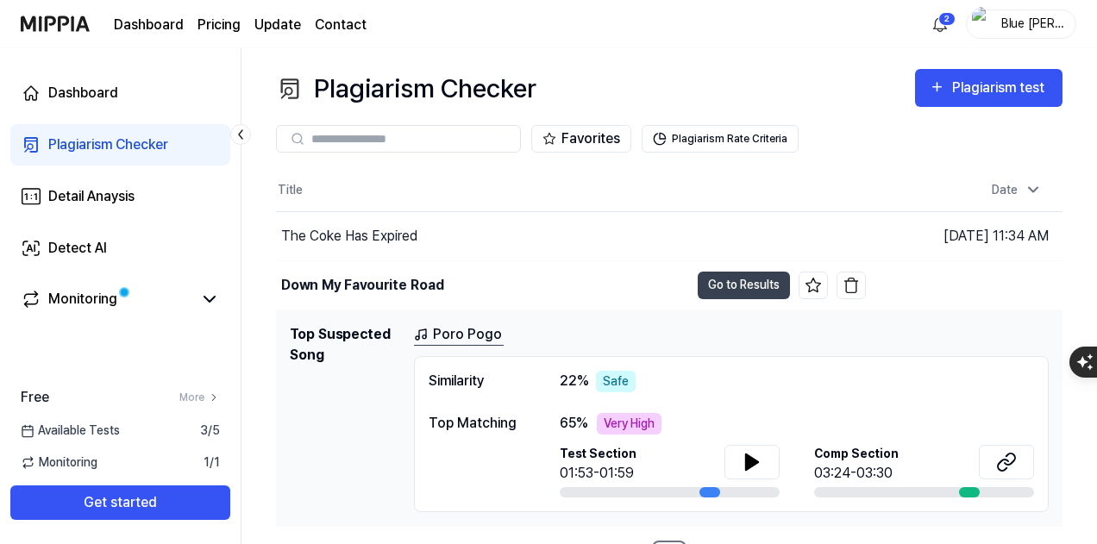
click at [460, 333] on link "Poro Pogo" at bounding box center [459, 335] width 90 height 22
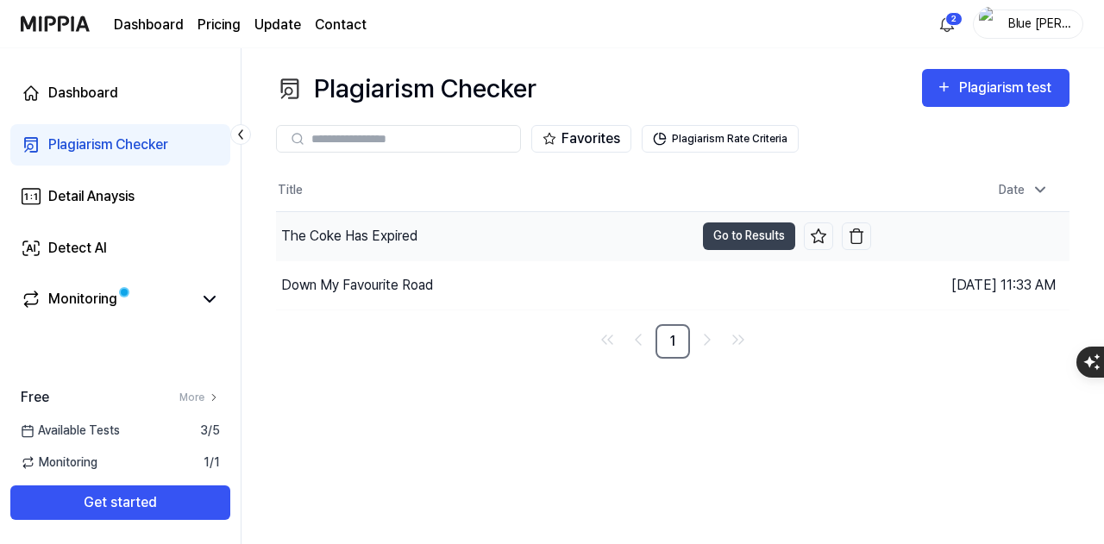
click at [433, 224] on div "The Coke Has Expired" at bounding box center [485, 236] width 418 height 48
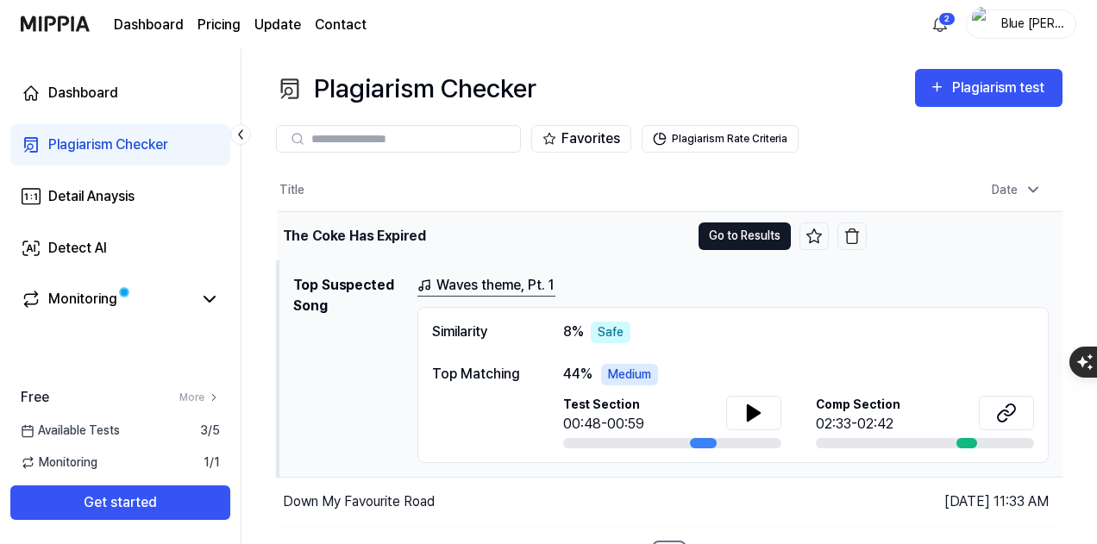
click at [728, 237] on button "Go to Results" at bounding box center [745, 237] width 92 height 28
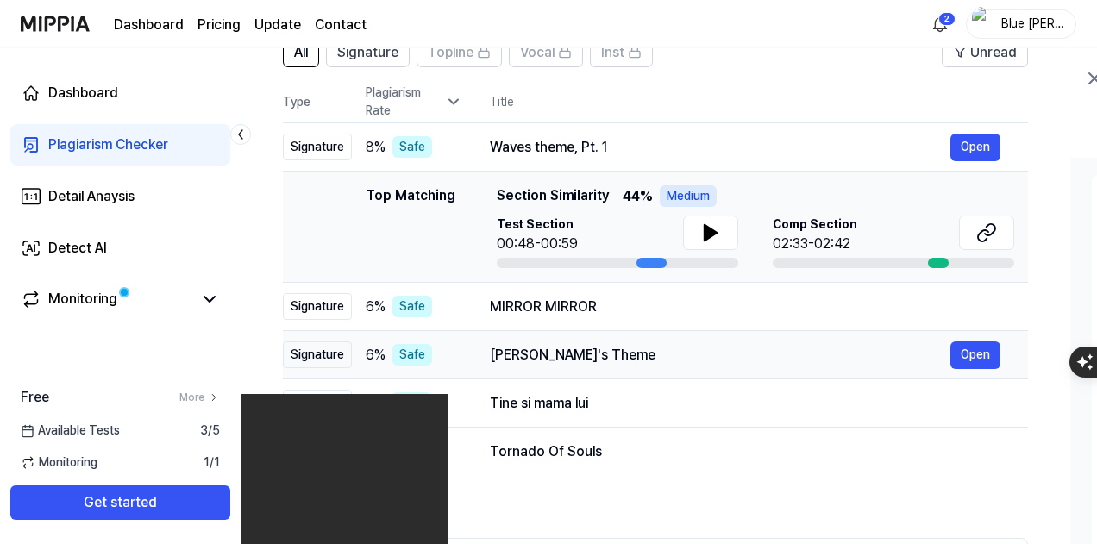
scroll to position [172, 0]
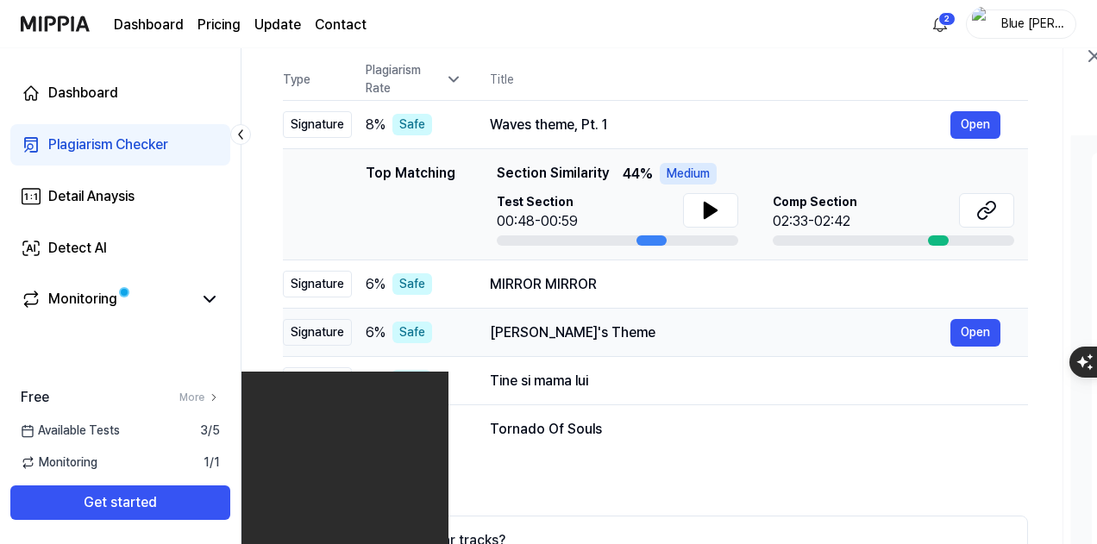
click at [536, 314] on td "[PERSON_NAME]'s Theme Open" at bounding box center [745, 333] width 566 height 48
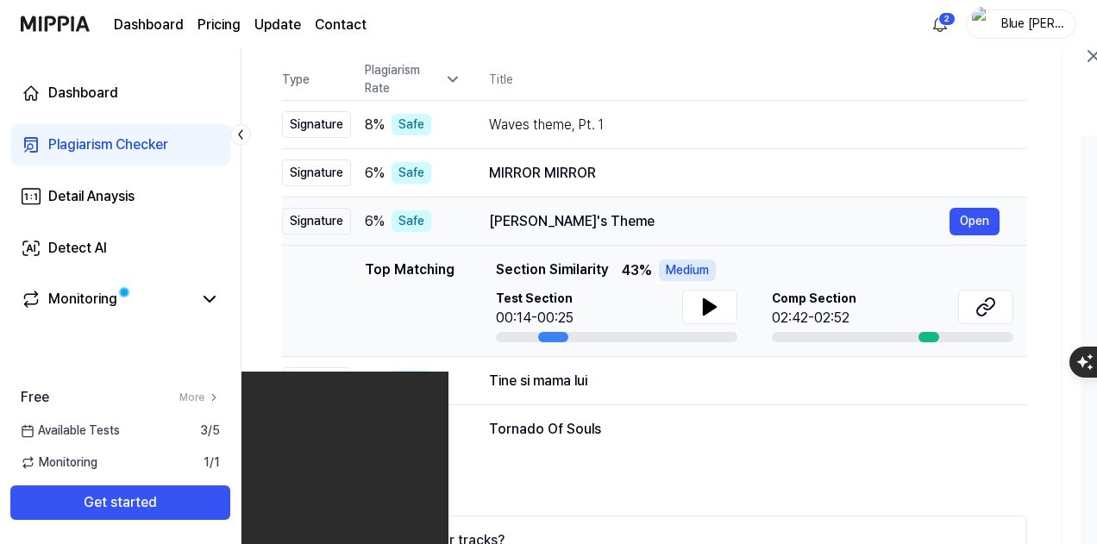
click at [583, 211] on div "[PERSON_NAME]'s Theme" at bounding box center [719, 221] width 461 height 21
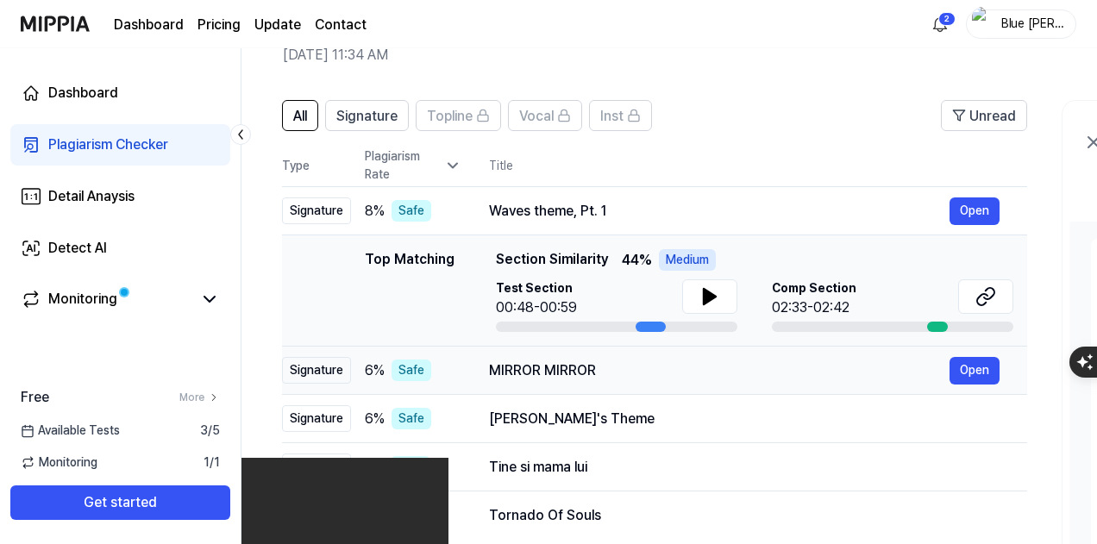
scroll to position [259, 0]
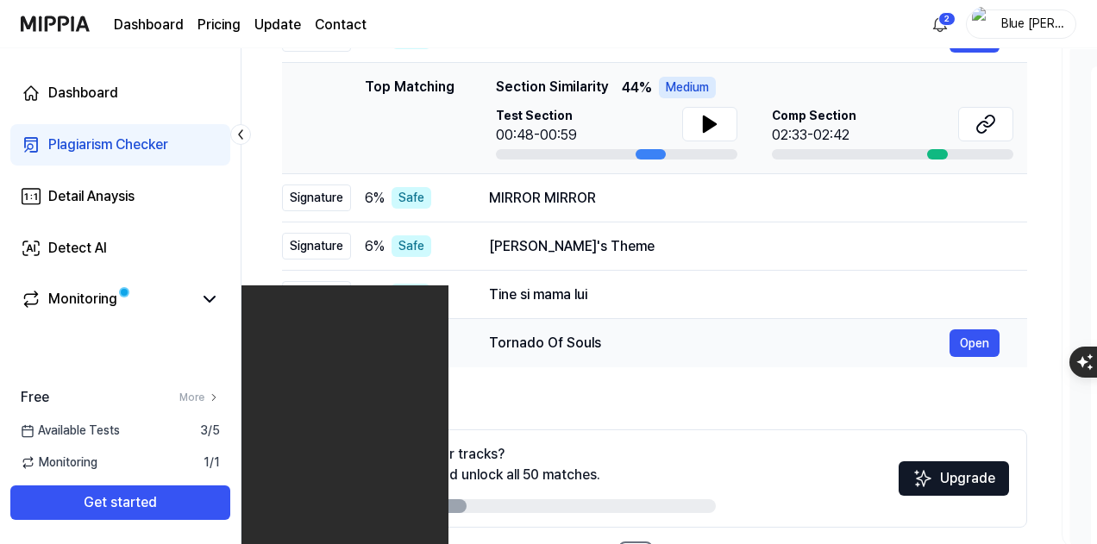
click at [618, 350] on div "Tornado Of Souls" at bounding box center [719, 343] width 461 height 21
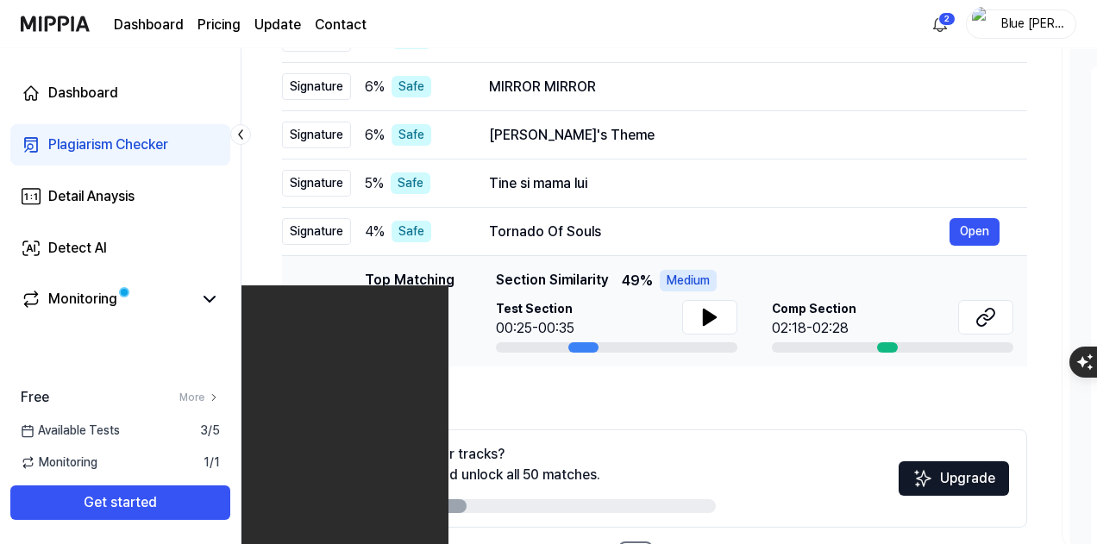
scroll to position [172, 0]
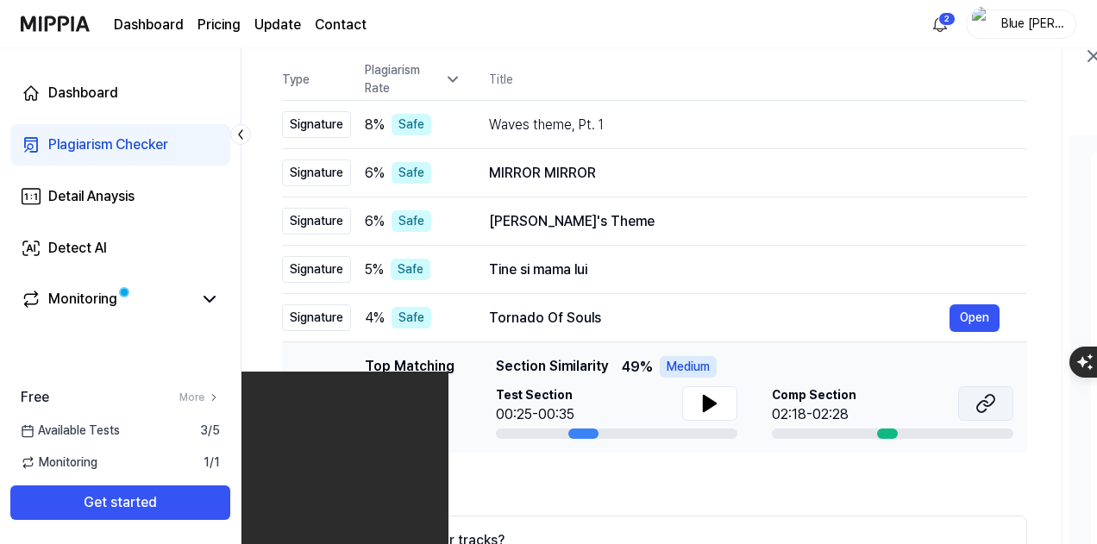
click at [973, 398] on button at bounding box center [985, 403] width 55 height 34
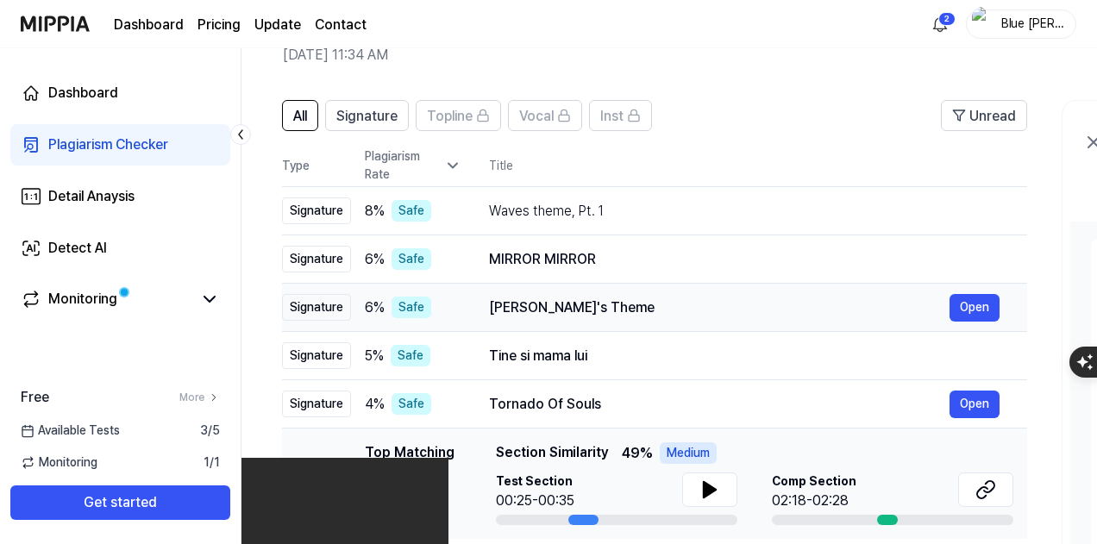
click at [695, 315] on div "[PERSON_NAME]'s Theme" at bounding box center [719, 308] width 461 height 21
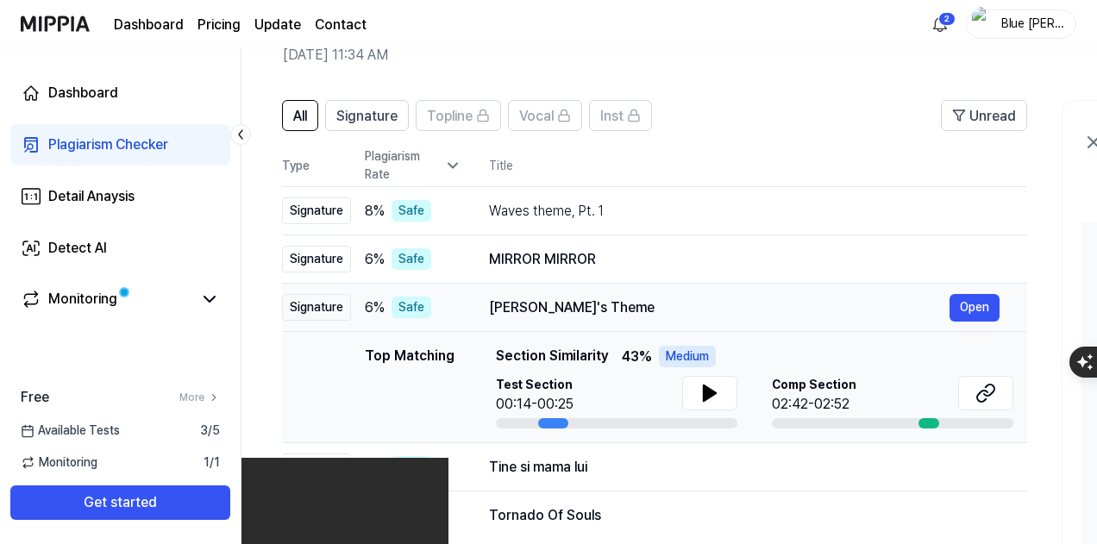
click at [695, 315] on div "[PERSON_NAME]'s Theme" at bounding box center [719, 308] width 461 height 21
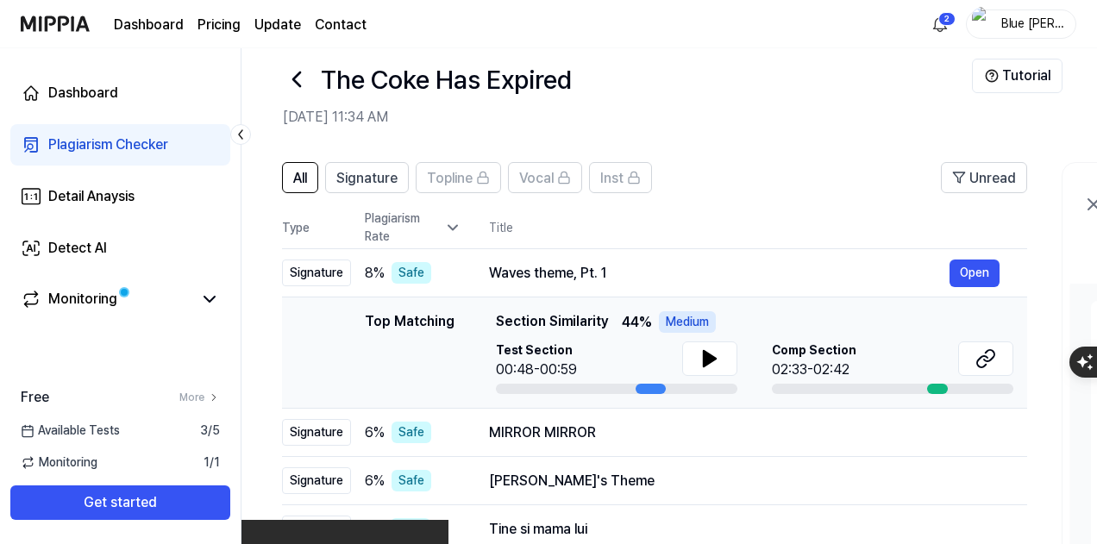
scroll to position [0, 0]
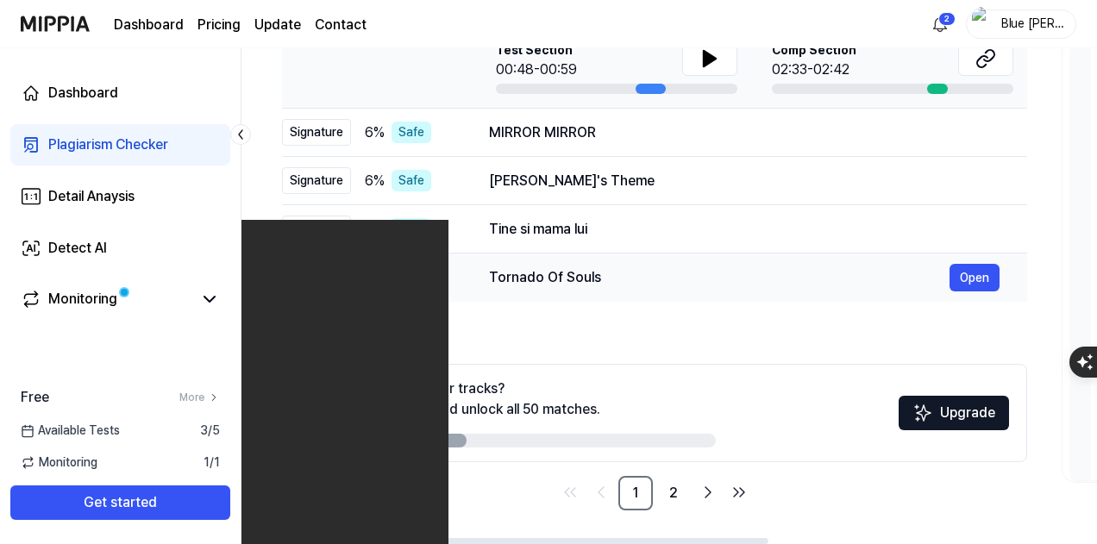
click at [563, 276] on div "Tornado Of Souls" at bounding box center [719, 277] width 461 height 21
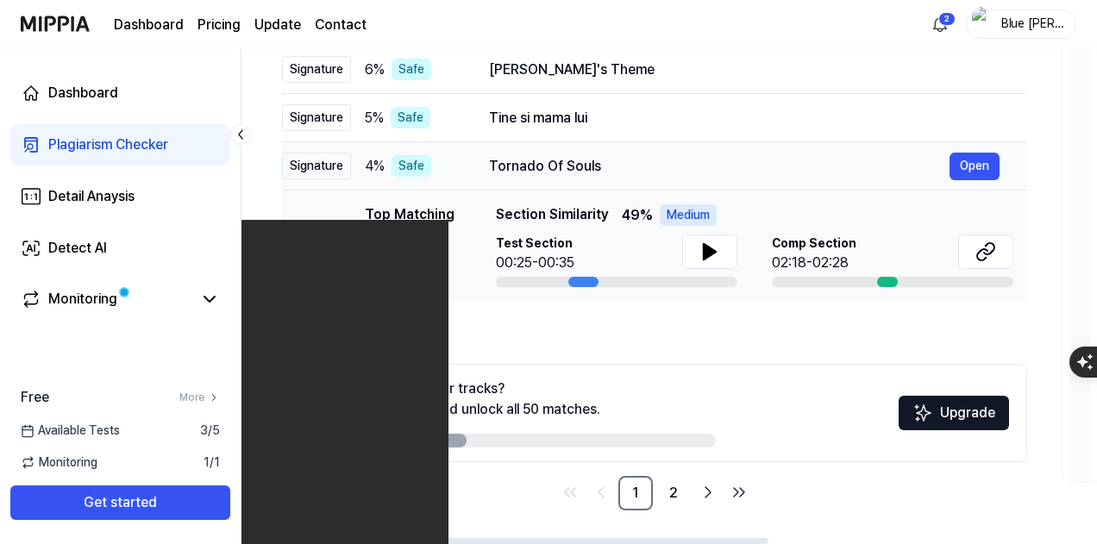
scroll to position [214, 0]
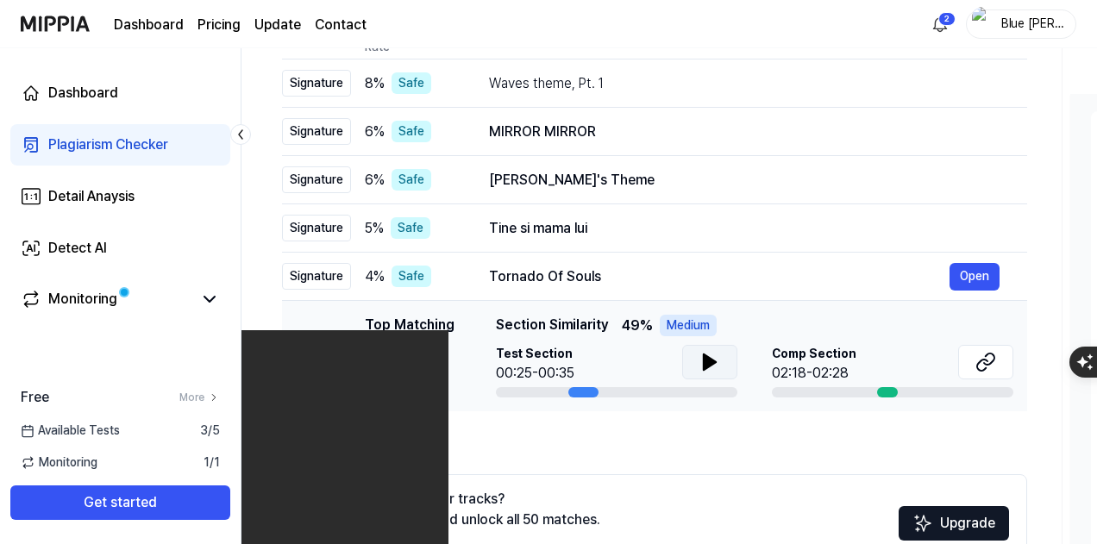
click at [699, 360] on icon at bounding box center [709, 362] width 21 height 21
click at [695, 361] on button at bounding box center [709, 362] width 55 height 34
click at [581, 239] on div "Tine si mama lui Open" at bounding box center [744, 229] width 511 height 28
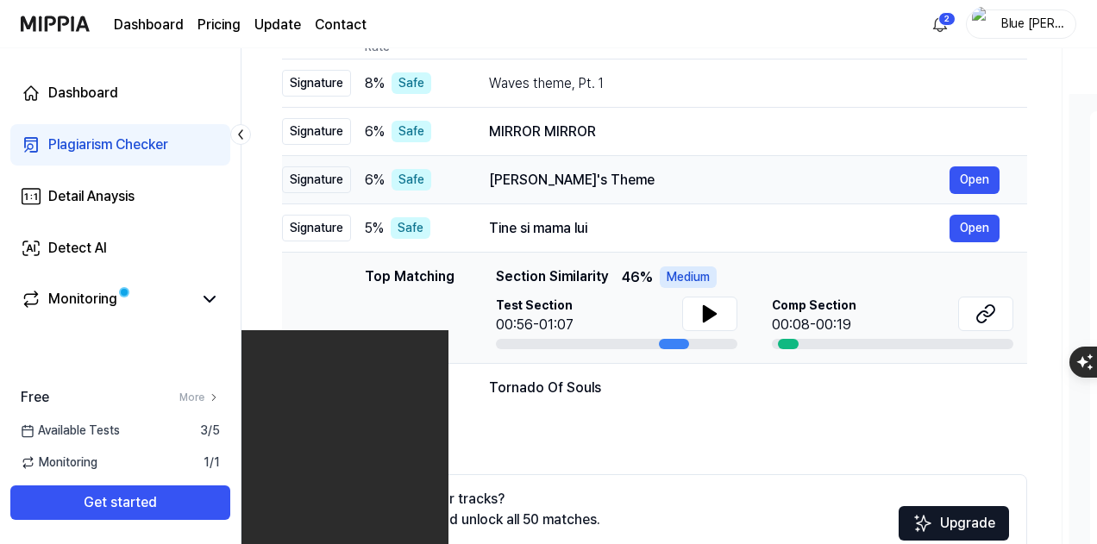
click at [590, 185] on div "[PERSON_NAME]'s Theme" at bounding box center [719, 180] width 461 height 21
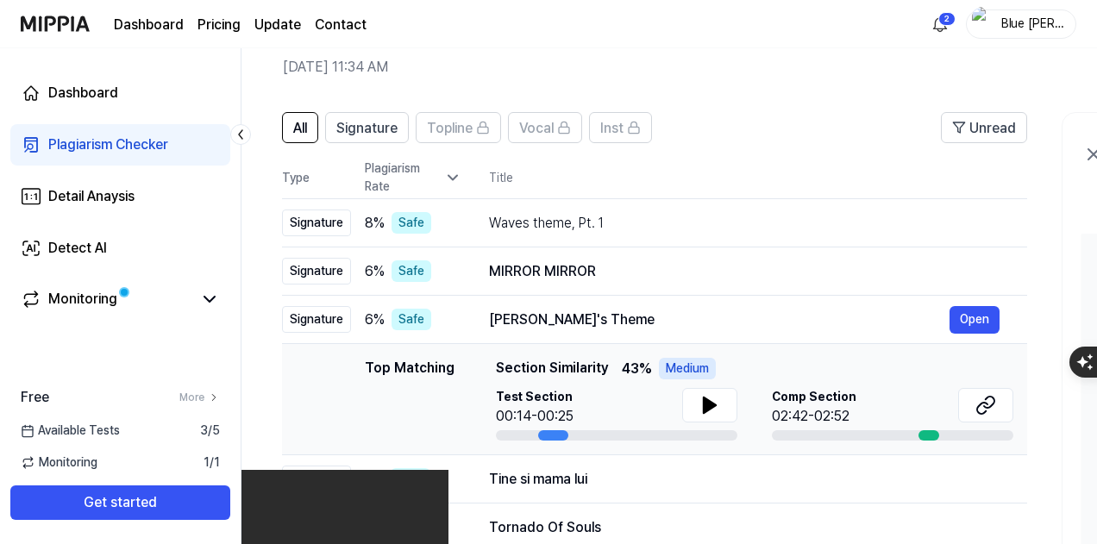
scroll to position [0, 0]
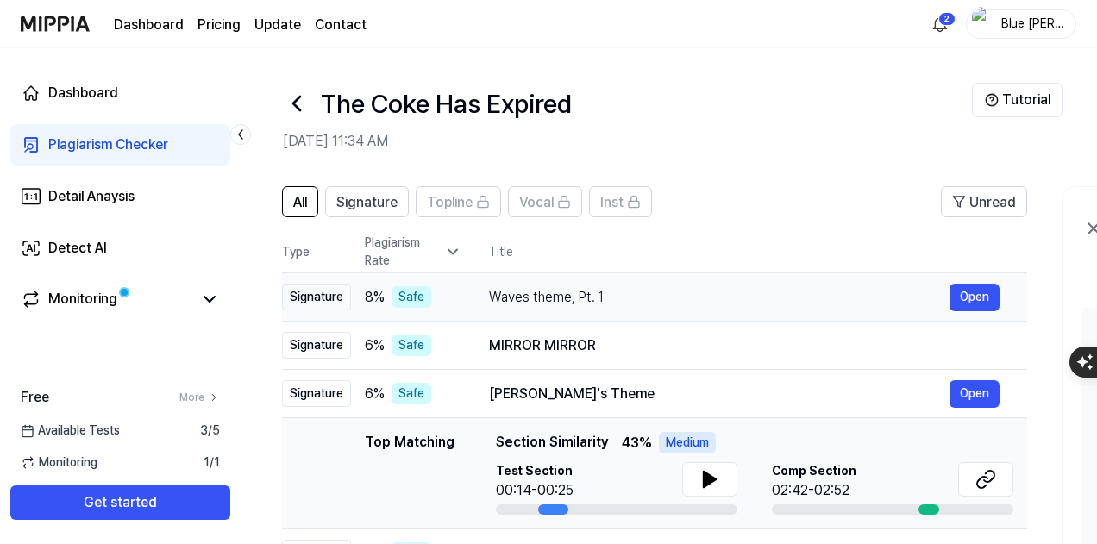
click at [609, 284] on div "Waves theme, Pt. 1 Open" at bounding box center [744, 298] width 511 height 28
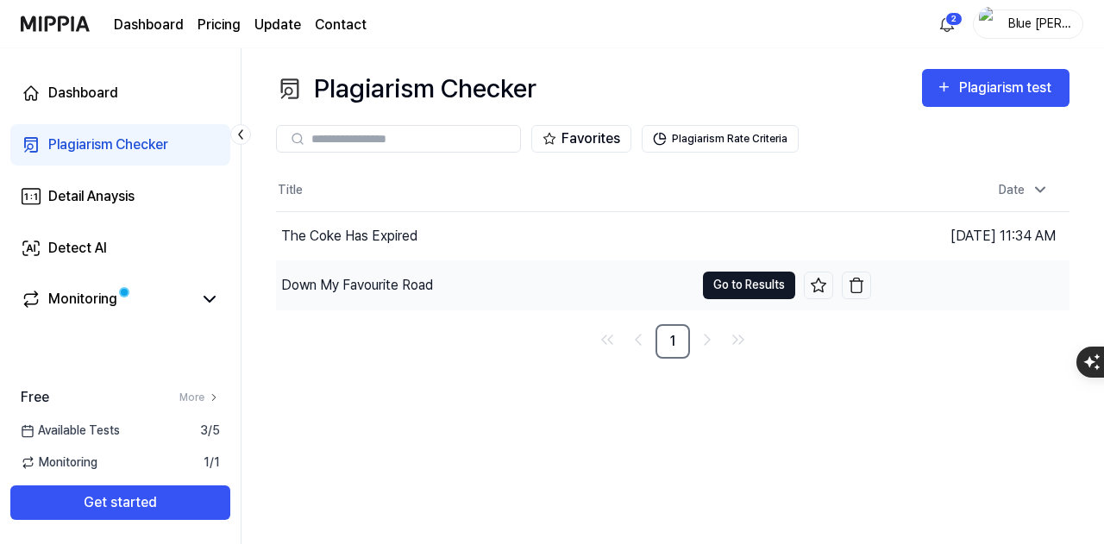
click at [736, 279] on button "Go to Results" at bounding box center [749, 286] width 92 height 28
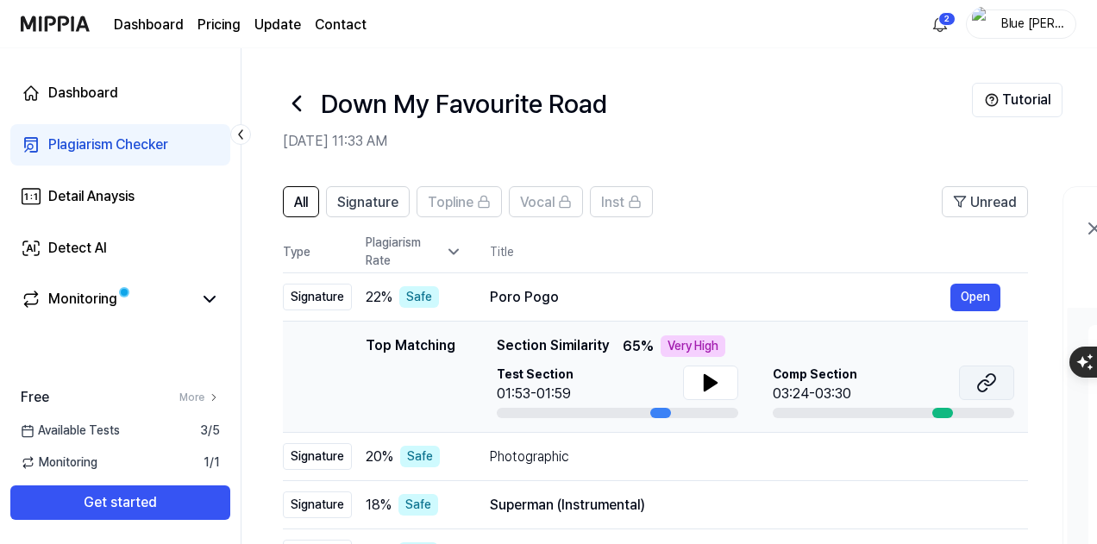
click at [968, 378] on button at bounding box center [986, 383] width 55 height 34
click at [921, 241] on th "Title" at bounding box center [759, 251] width 538 height 41
click at [705, 379] on icon at bounding box center [711, 383] width 12 height 16
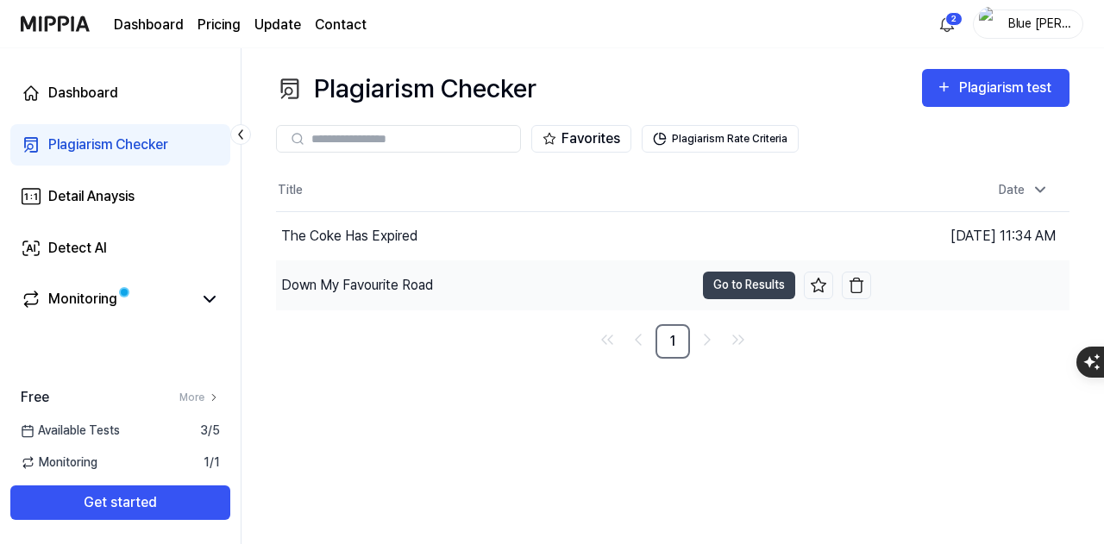
click at [593, 283] on div "Down My Favourite Road" at bounding box center [485, 285] width 418 height 48
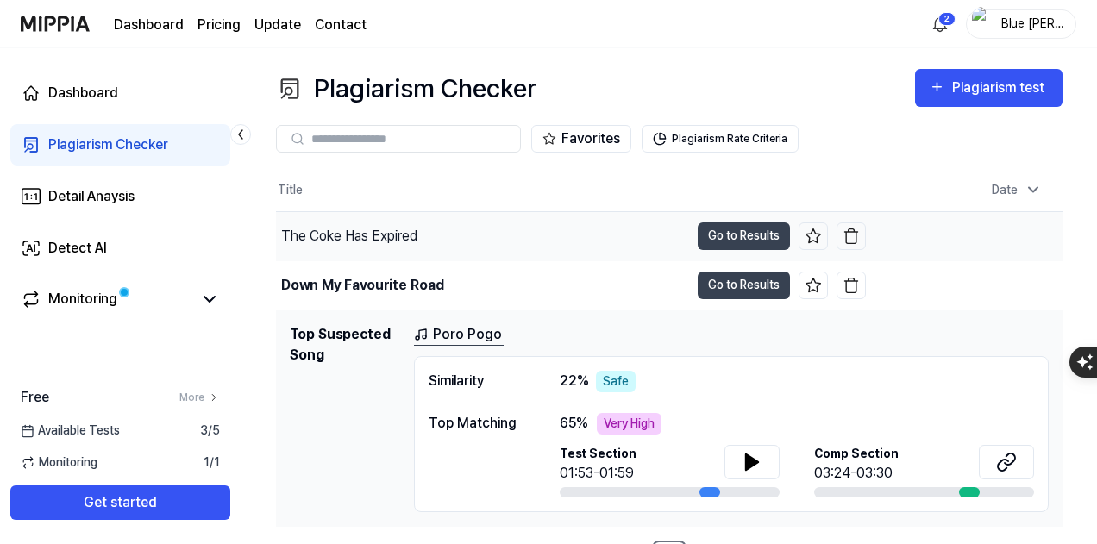
click at [595, 235] on div "The Coke Has Expired" at bounding box center [482, 236] width 413 height 48
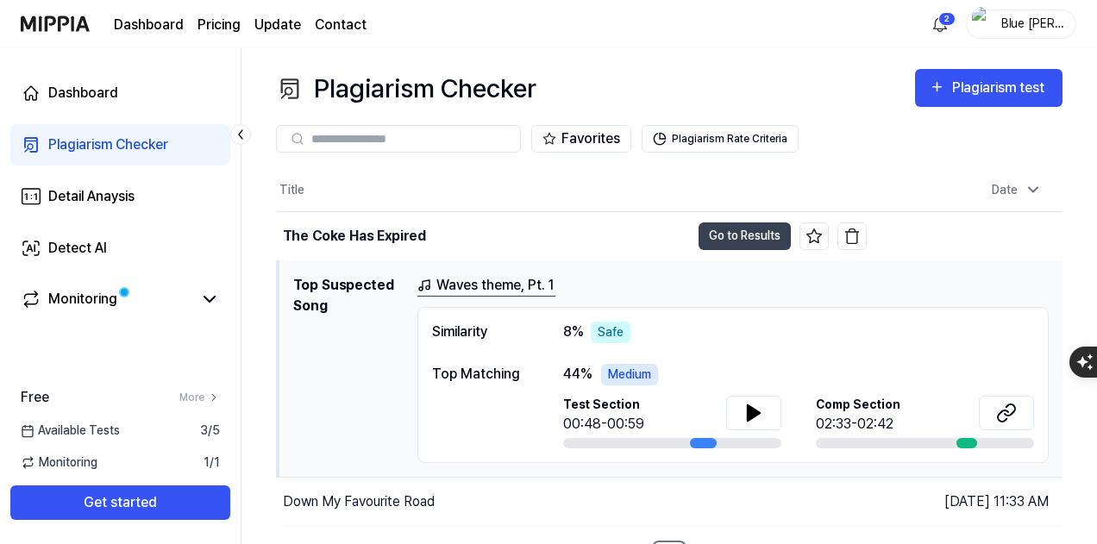
scroll to position [28, 0]
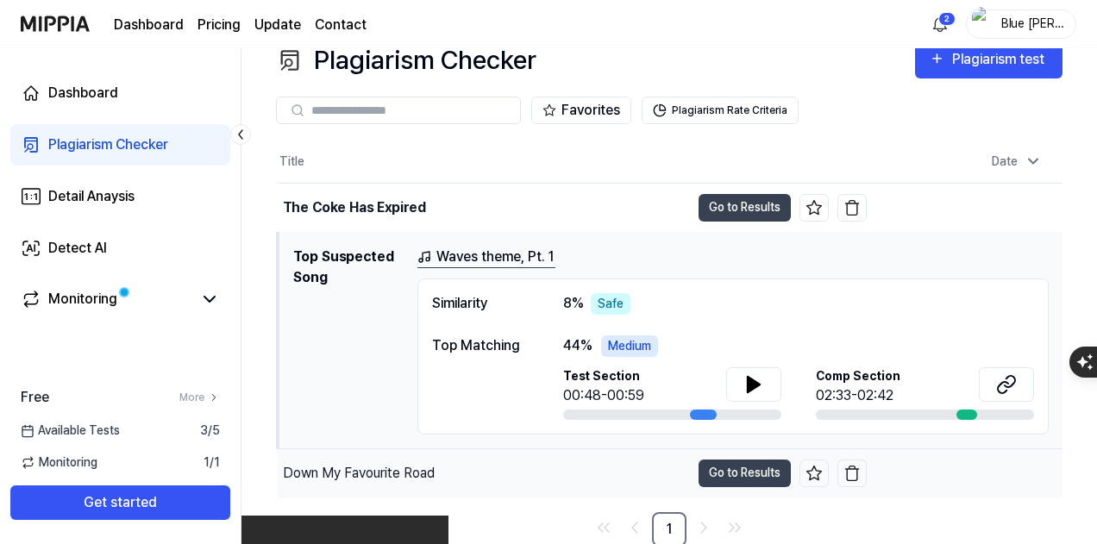
click at [454, 463] on div "Down My Favourite Road" at bounding box center [484, 473] width 412 height 48
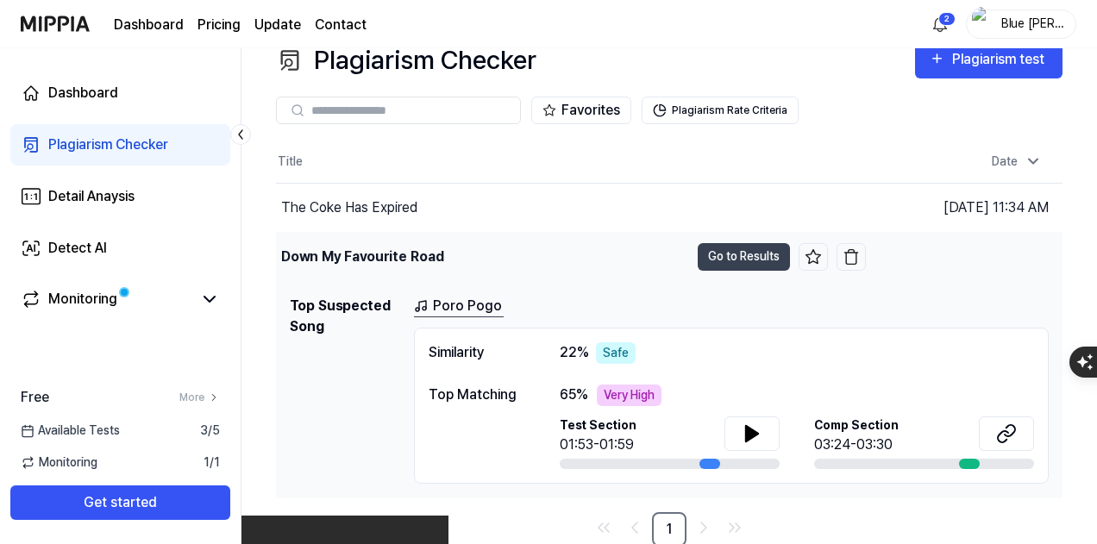
click at [555, 233] on div "Down My Favourite Road" at bounding box center [482, 257] width 413 height 48
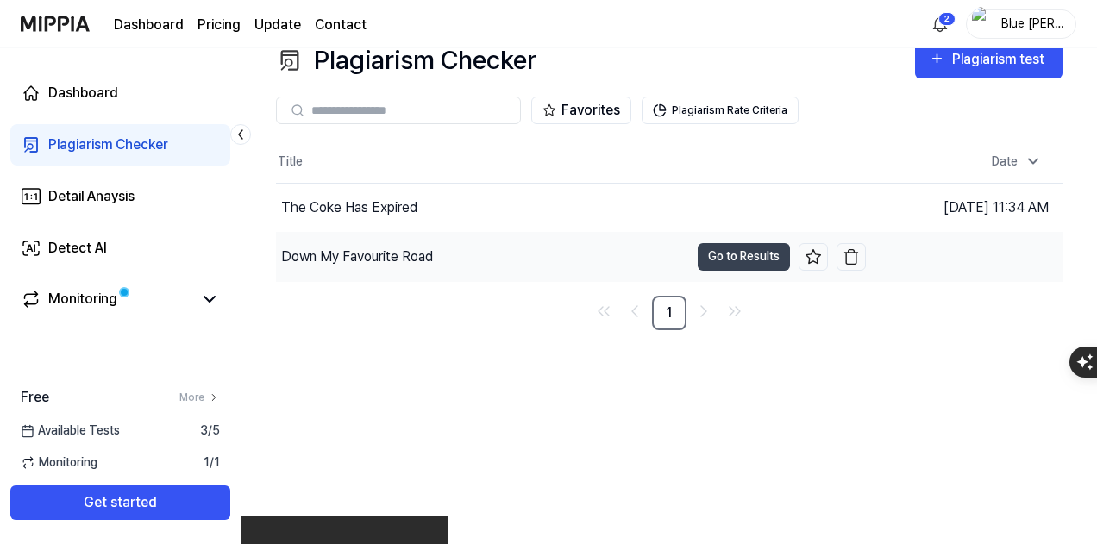
scroll to position [0, 0]
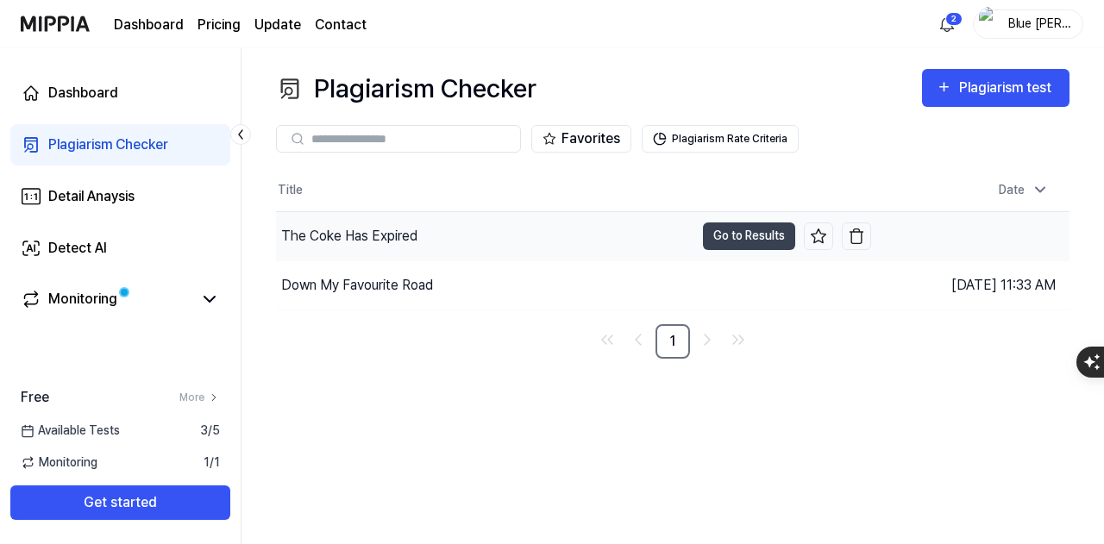
click at [541, 222] on div "The Coke Has Expired" at bounding box center [485, 236] width 418 height 48
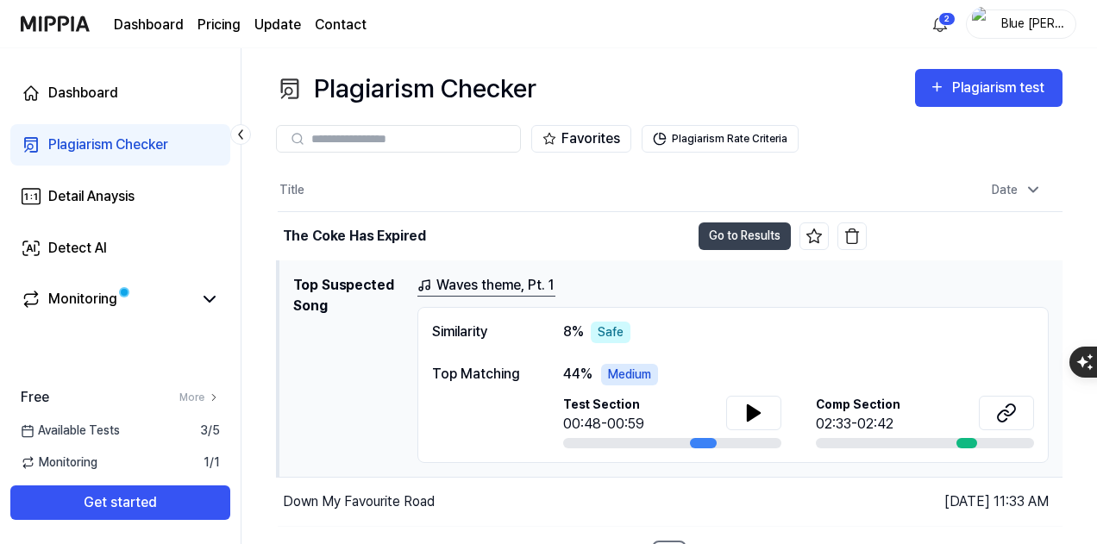
scroll to position [28, 0]
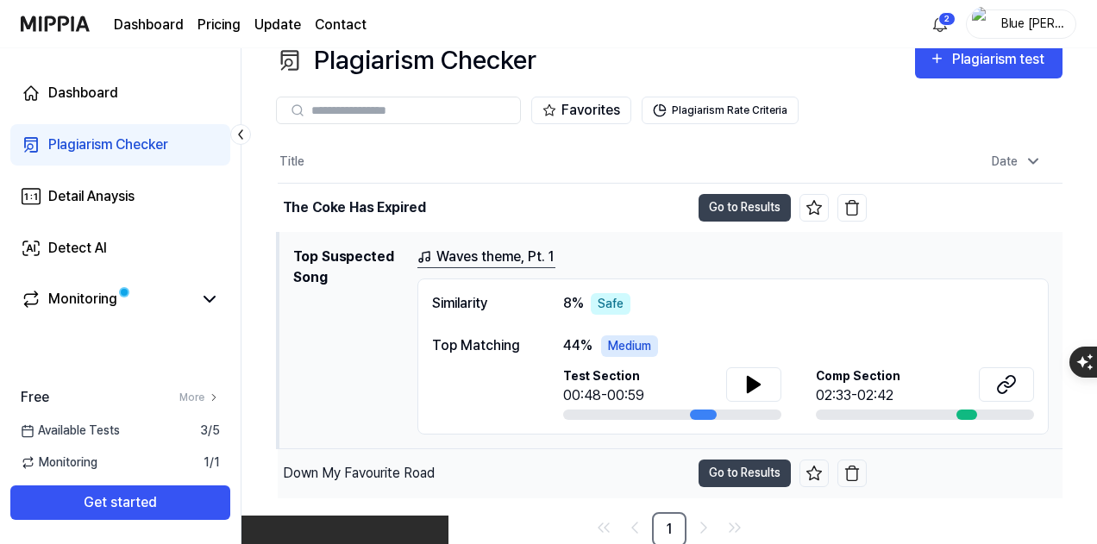
click at [537, 449] on div "Down My Favourite Road" at bounding box center [484, 473] width 412 height 48
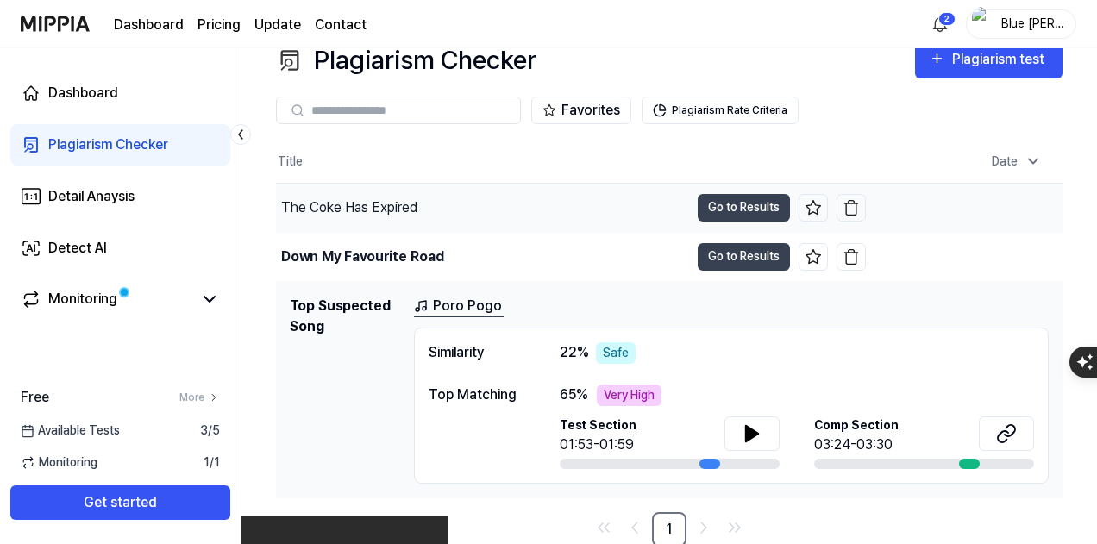
click at [731, 254] on button "Go to Results" at bounding box center [744, 257] width 92 height 28
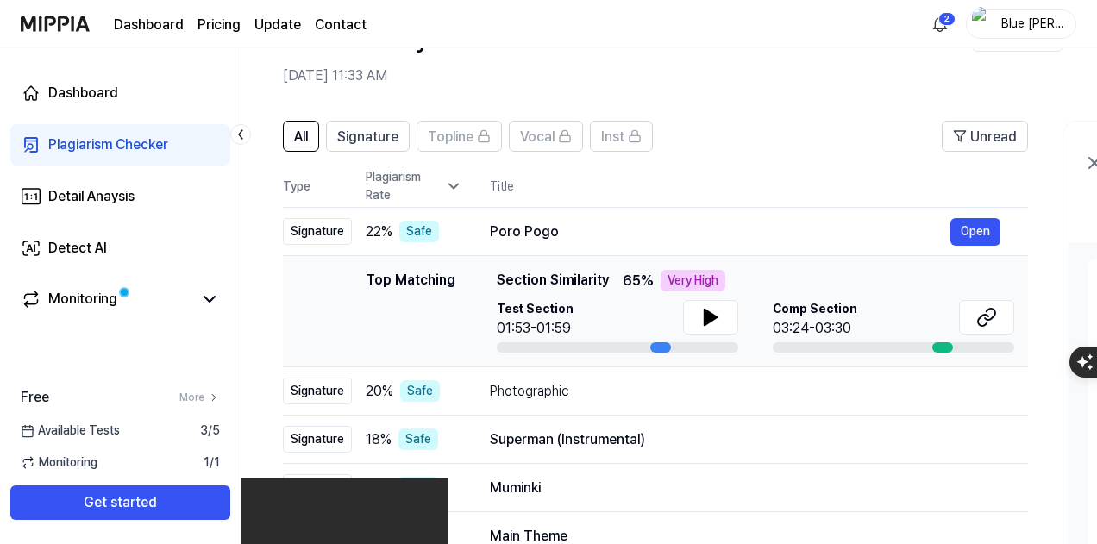
scroll to position [86, 0]
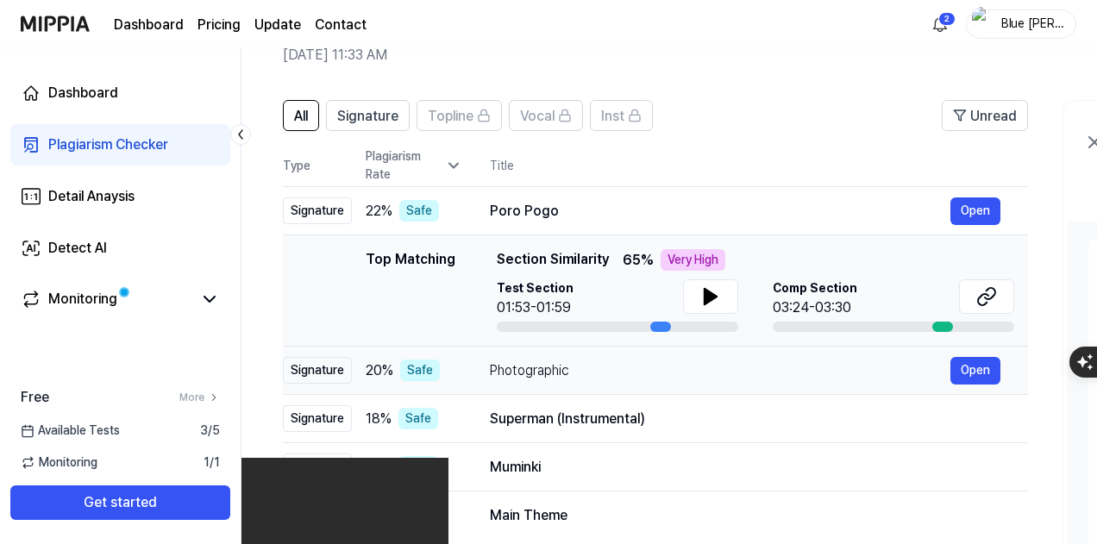
click at [535, 373] on div "Photographic" at bounding box center [720, 370] width 461 height 21
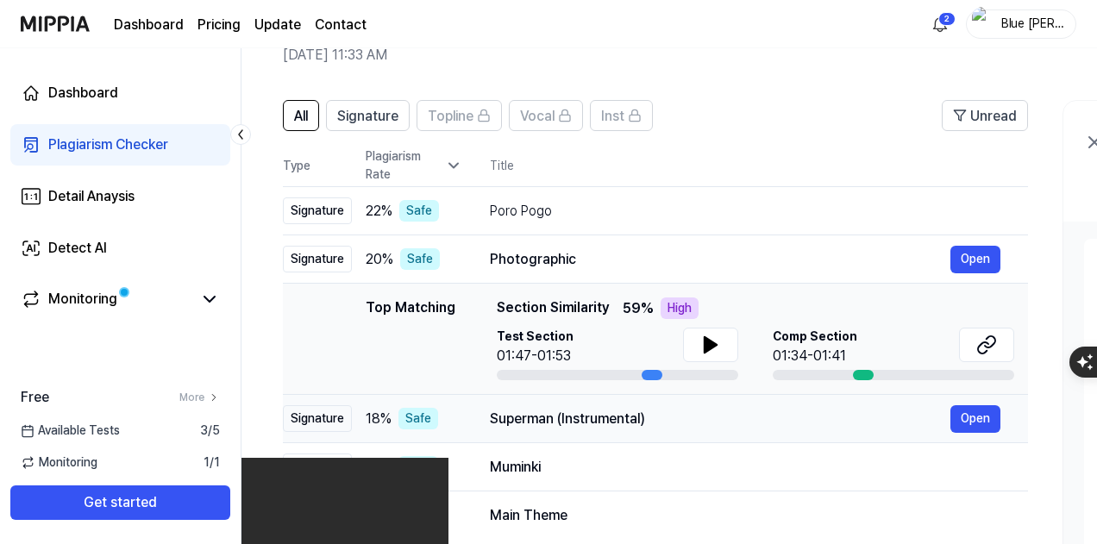
click at [556, 422] on div "Superman (Instrumental)" at bounding box center [720, 419] width 461 height 21
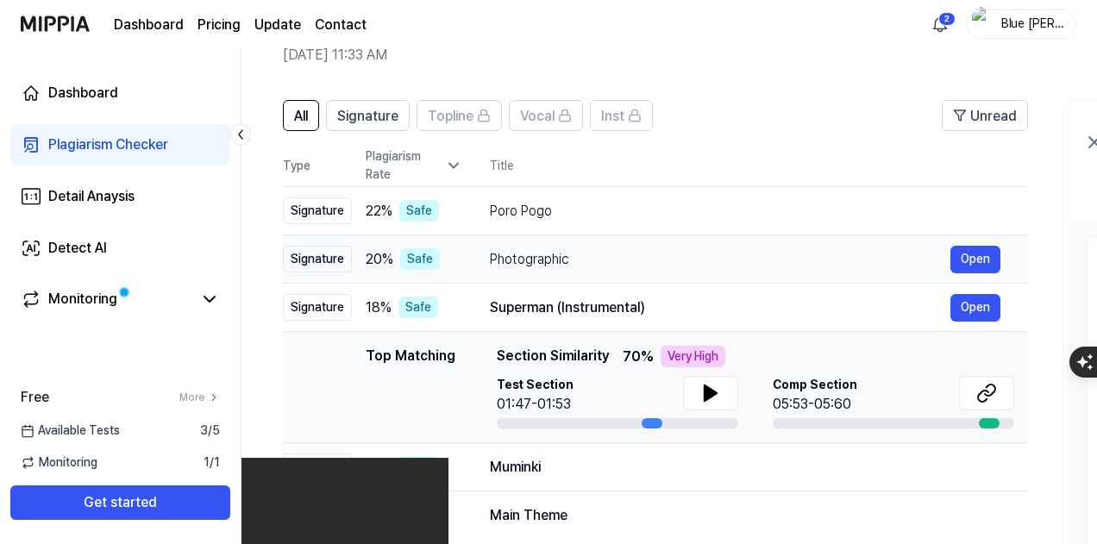
click at [559, 266] on div "Photographic" at bounding box center [720, 259] width 461 height 21
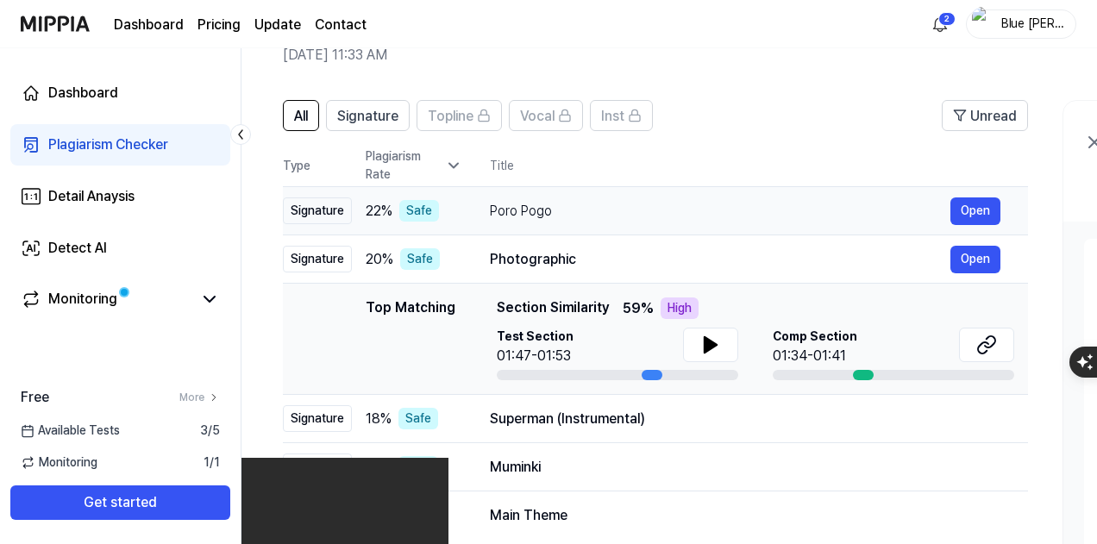
click at [573, 210] on div "Poro Pogo" at bounding box center [720, 211] width 461 height 21
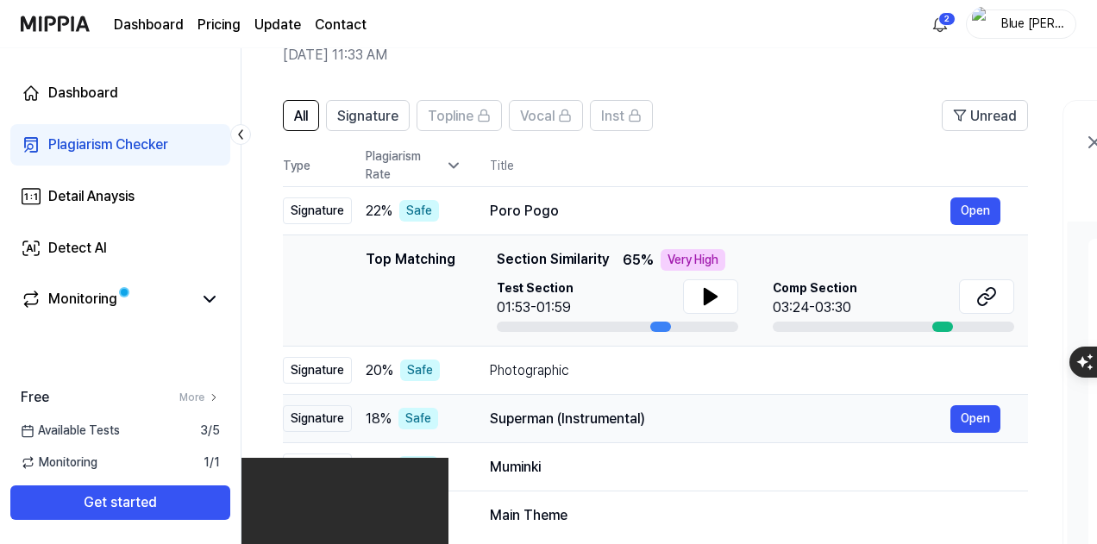
click at [588, 420] on div "Superman (Instrumental)" at bounding box center [720, 419] width 461 height 21
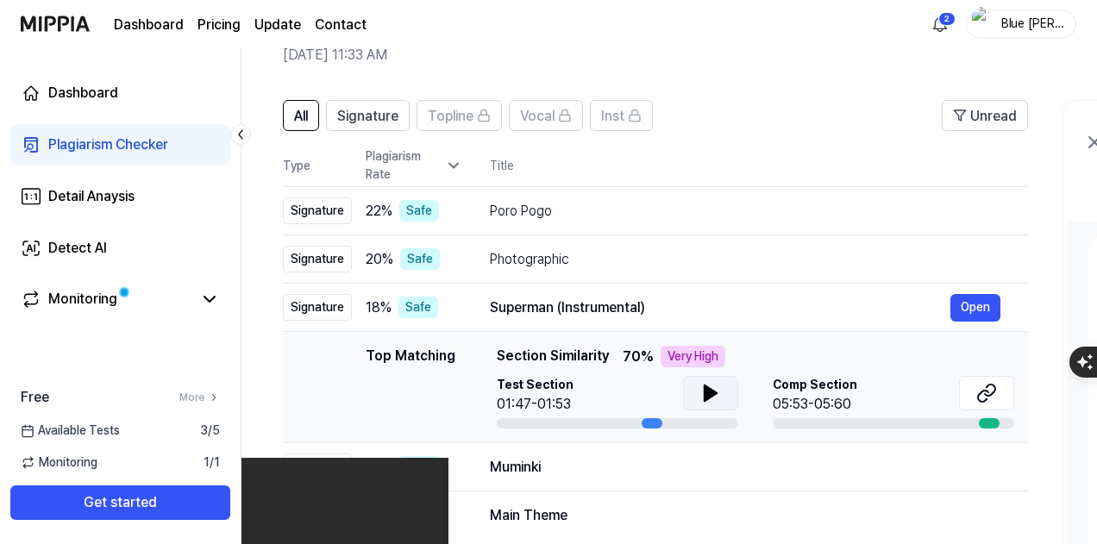
click at [693, 384] on button at bounding box center [710, 393] width 55 height 34
click at [704, 384] on icon at bounding box center [710, 393] width 21 height 21
click at [975, 387] on button at bounding box center [986, 393] width 55 height 34
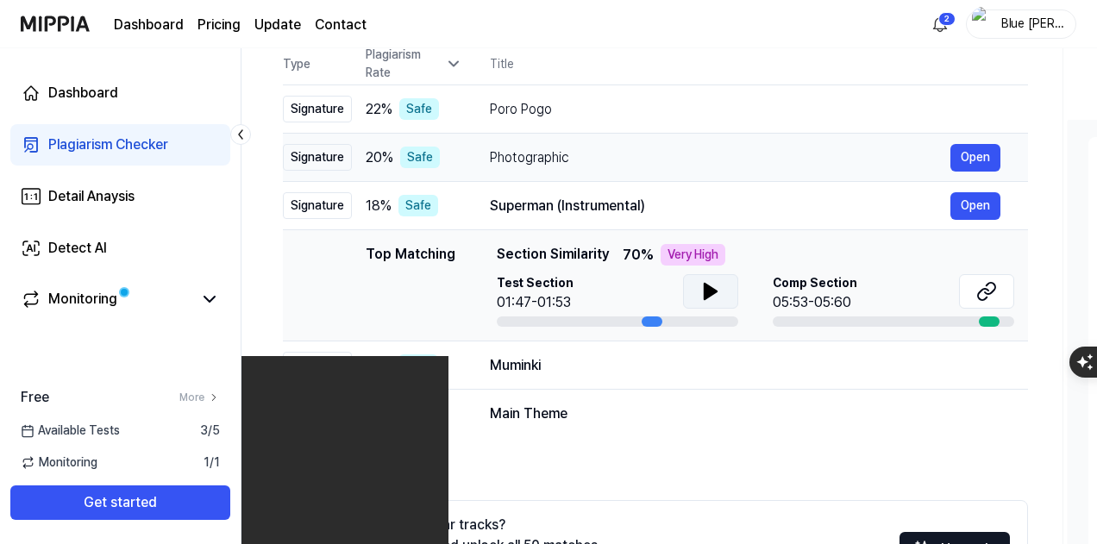
scroll to position [259, 0]
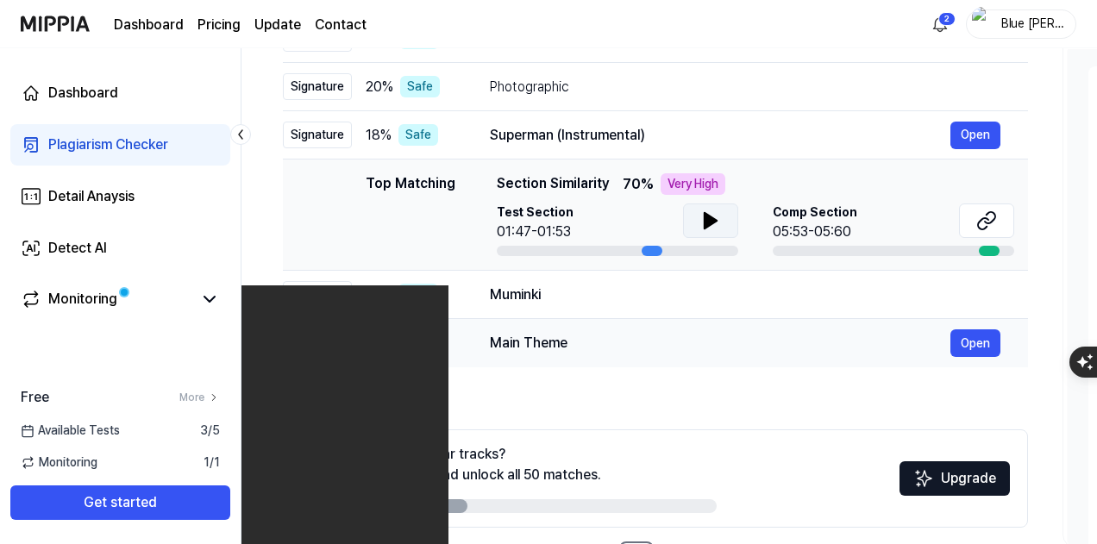
click at [594, 321] on td "Main Theme Open" at bounding box center [745, 343] width 566 height 48
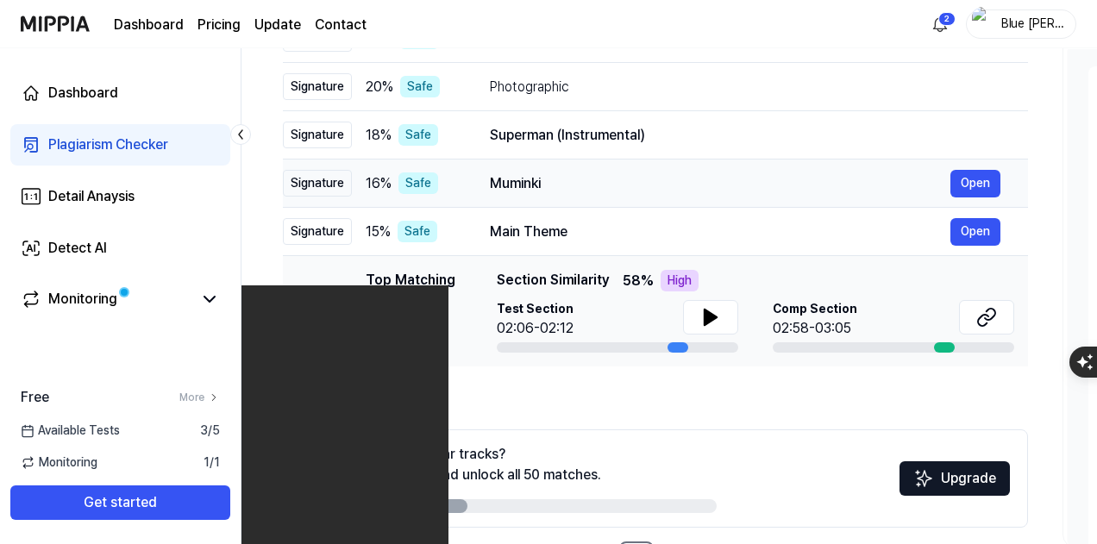
click at [573, 195] on div "Muminki Open" at bounding box center [745, 184] width 511 height 28
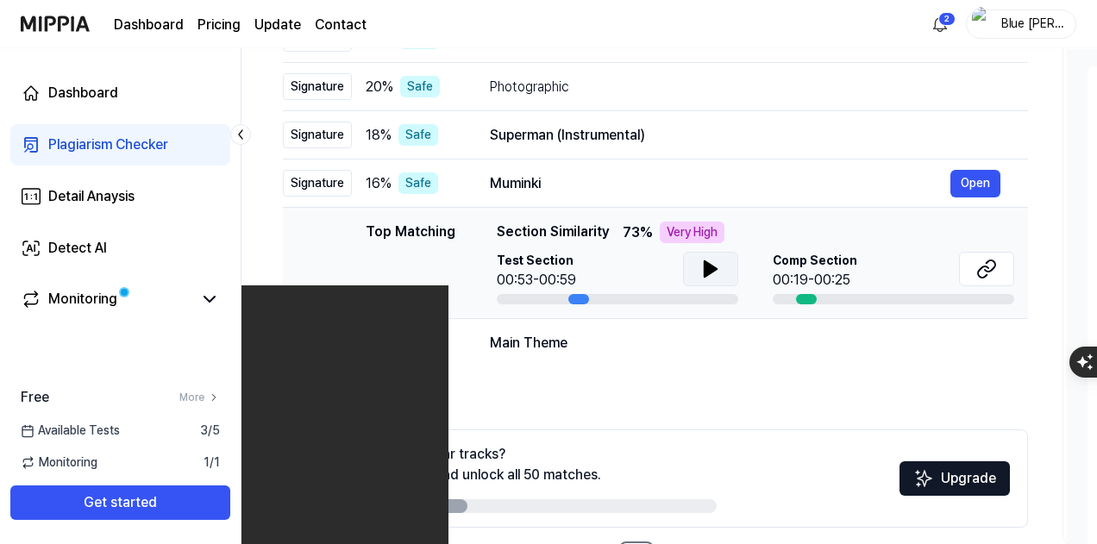
click at [724, 268] on button at bounding box center [710, 269] width 55 height 34
click at [727, 266] on button at bounding box center [710, 269] width 55 height 34
click at [994, 260] on icon at bounding box center [986, 269] width 21 height 21
click at [495, 353] on div "Main Theme Open" at bounding box center [745, 343] width 511 height 28
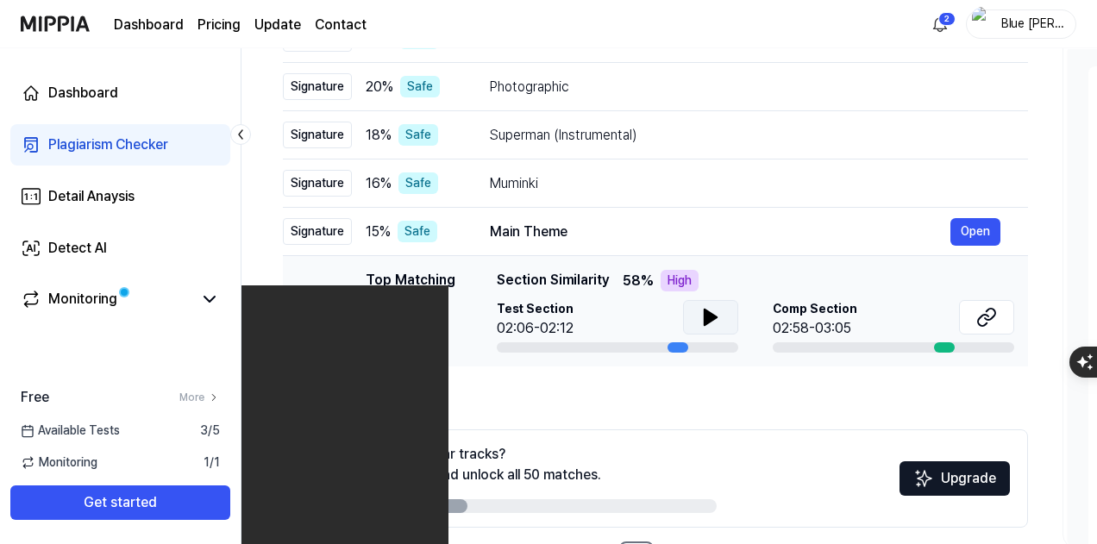
click at [712, 323] on icon at bounding box center [710, 317] width 21 height 21
click at [708, 315] on icon at bounding box center [706, 317] width 3 height 14
click at [967, 322] on button at bounding box center [986, 317] width 55 height 34
click at [0, 239] on div "Dashboard Plagiarism Checker Detail Anaysis Detect AI Monitoring" at bounding box center [120, 196] width 241 height 297
click at [792, 63] on td "Photographic Open" at bounding box center [745, 87] width 566 height 48
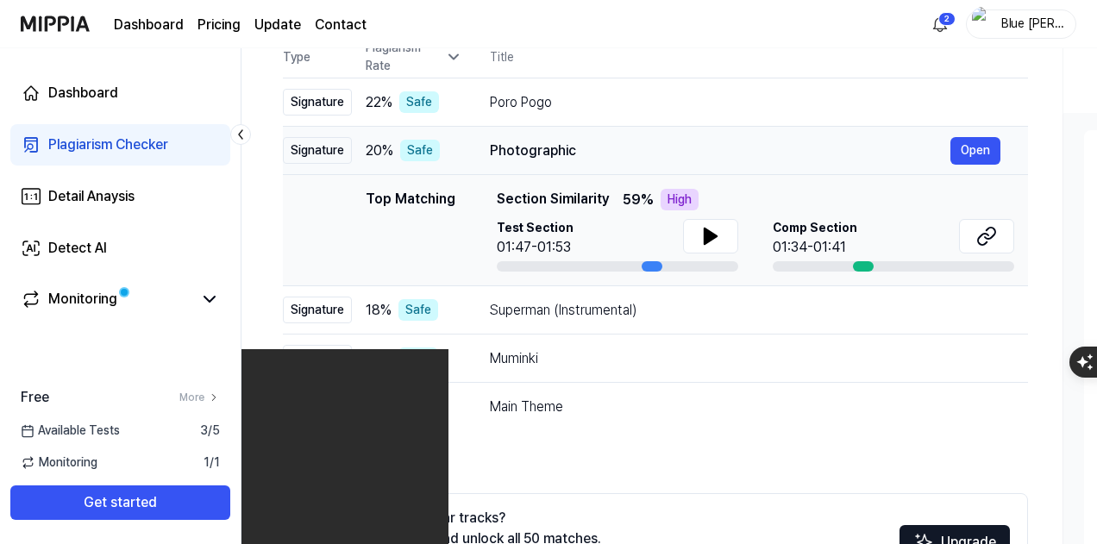
scroll to position [172, 0]
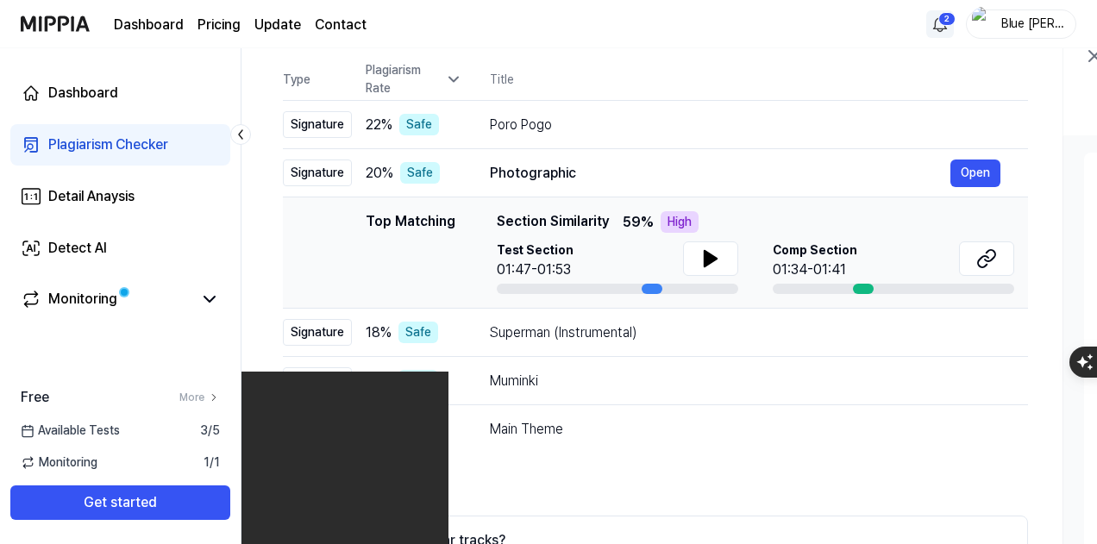
click at [942, 22] on html "Dashboard Pricing Update Contact 2 Blue [PERSON_NAME] Dashboard Plagiarism Chec…" at bounding box center [548, 100] width 1097 height 544
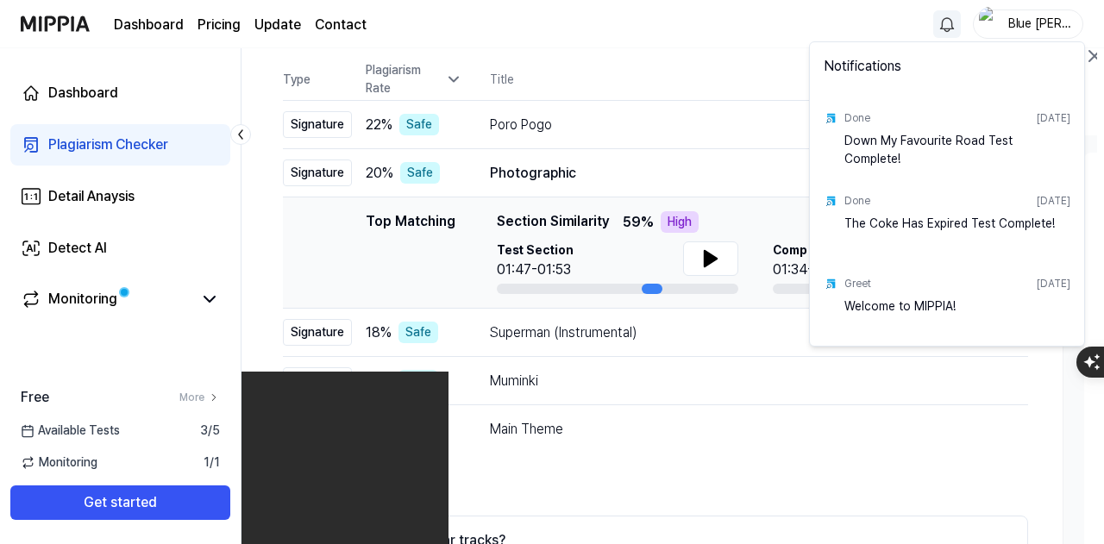
click at [950, 25] on html "Dashboard Pricing Update Contact Blue [PERSON_NAME] Dashboard Plagiarism Checke…" at bounding box center [552, 100] width 1104 height 544
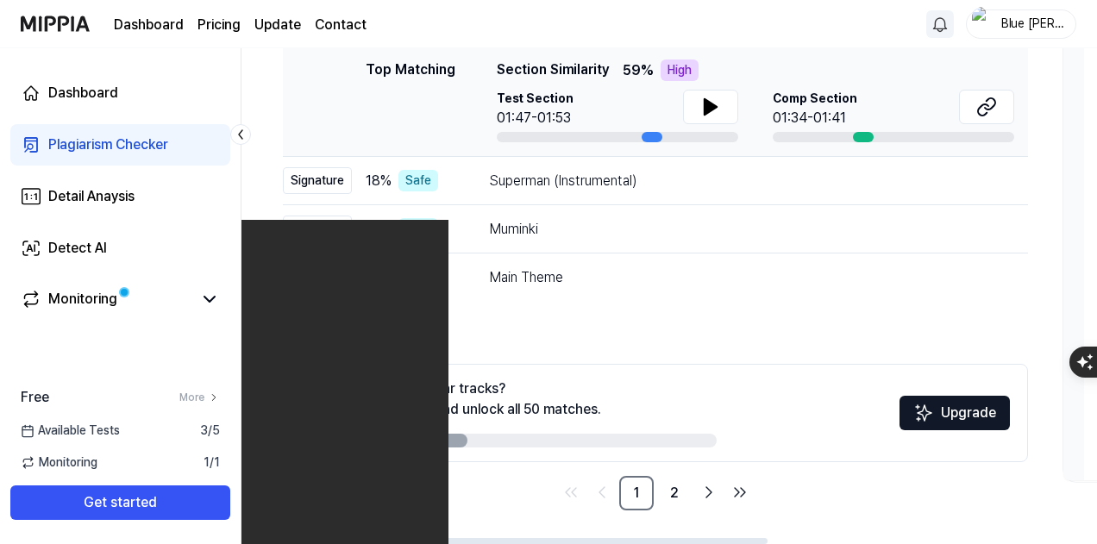
scroll to position [0, 0]
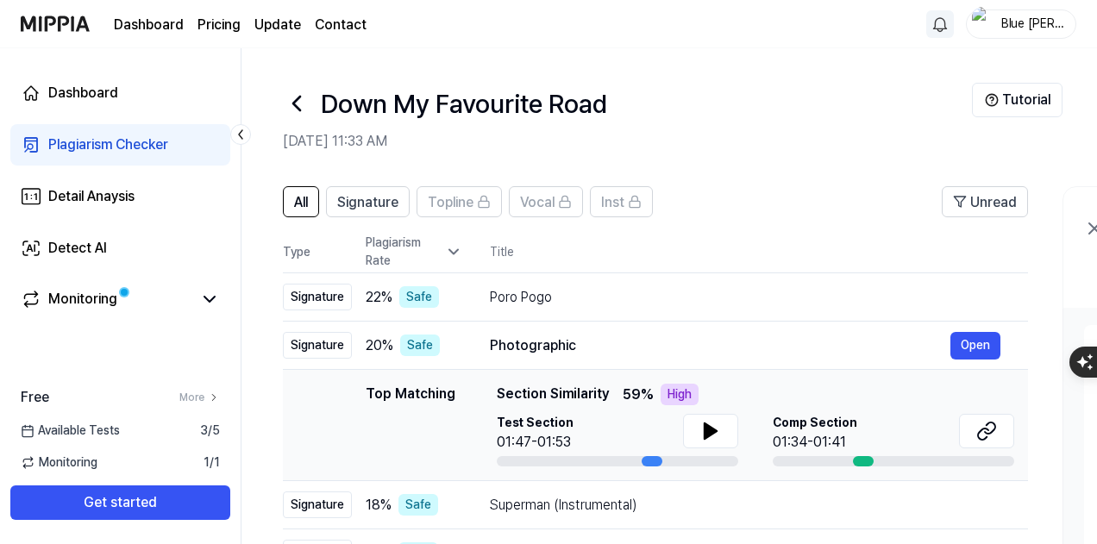
click at [312, 104] on div "Down My Favourite Road" at bounding box center [627, 103] width 689 height 41
click at [301, 97] on icon at bounding box center [297, 104] width 28 height 28
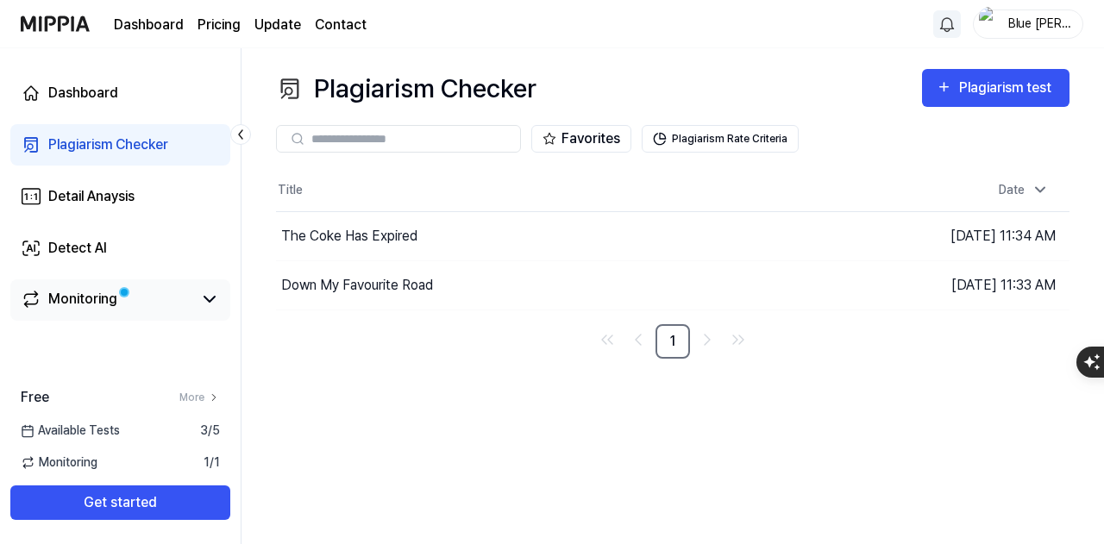
click at [191, 306] on link "Monitoring" at bounding box center [107, 299] width 172 height 21
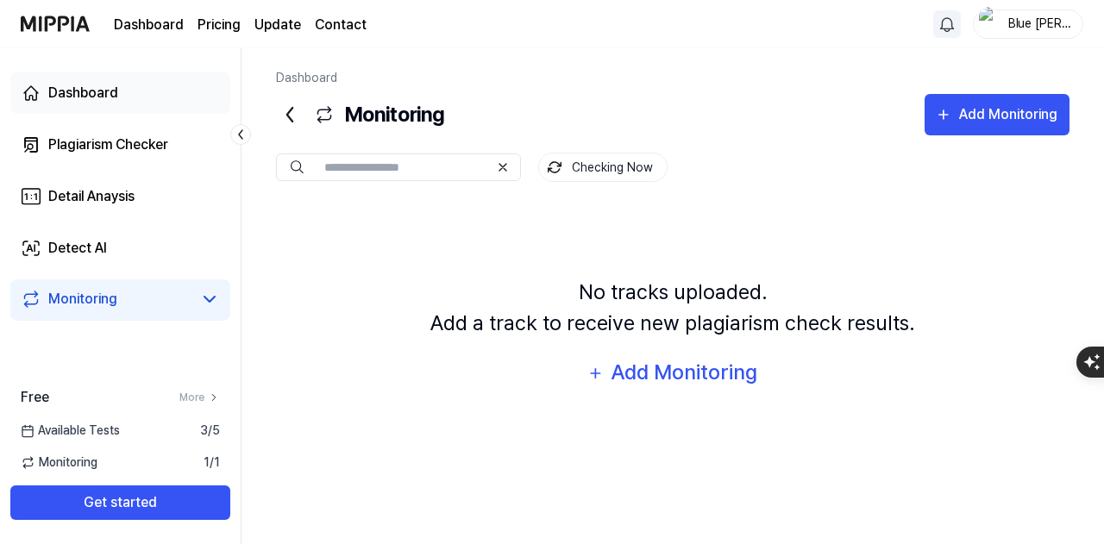
click at [158, 92] on link "Dashboard" at bounding box center [120, 92] width 220 height 41
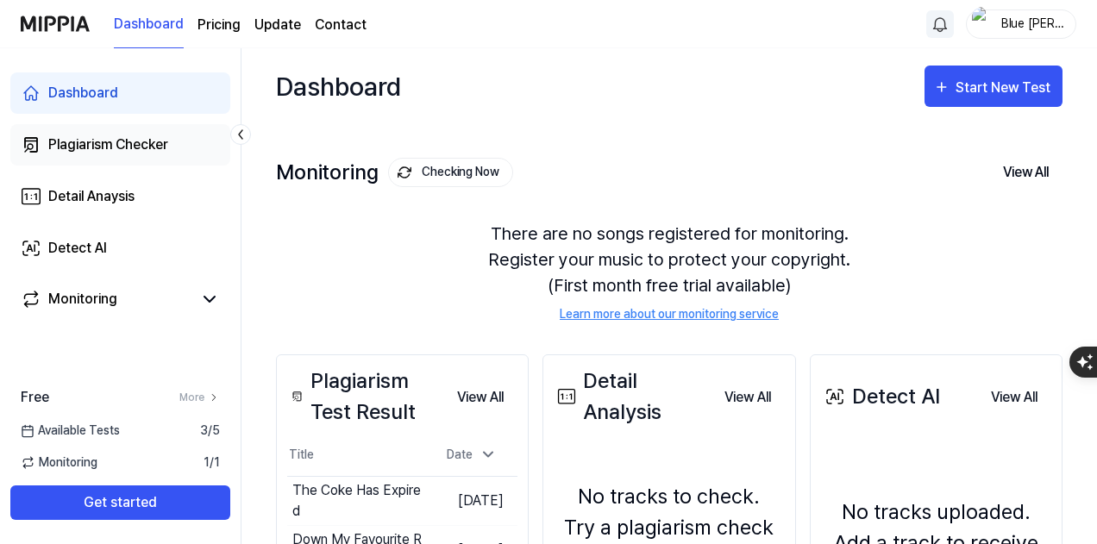
click at [184, 141] on link "Plagiarism Checker" at bounding box center [120, 144] width 220 height 41
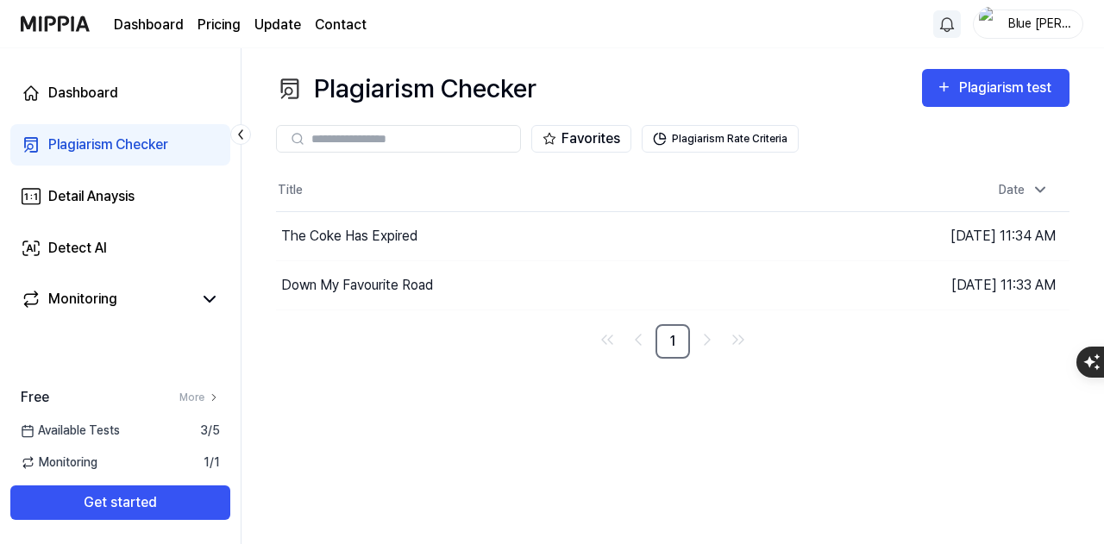
click at [164, 223] on div "Dashboard Plagiarism Checker Detail Anaysis Detect AI Monitoring" at bounding box center [120, 196] width 241 height 297
click at [174, 229] on link "Detect AI" at bounding box center [120, 248] width 220 height 41
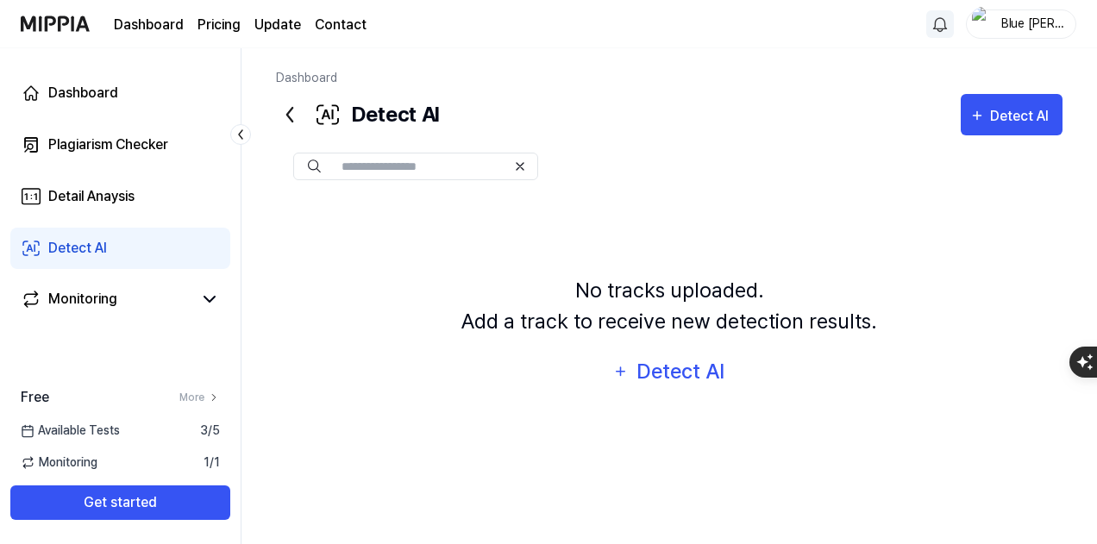
click at [171, 245] on link "Detect AI" at bounding box center [120, 248] width 220 height 41
